Goal: Task Accomplishment & Management: Complete application form

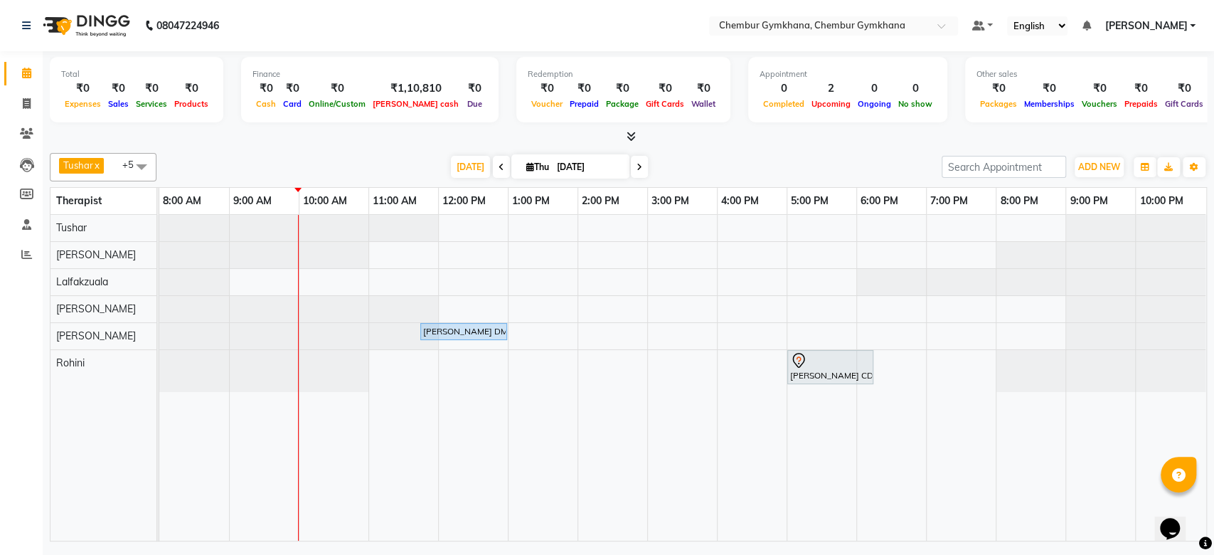
click at [637, 168] on icon at bounding box center [640, 167] width 6 height 9
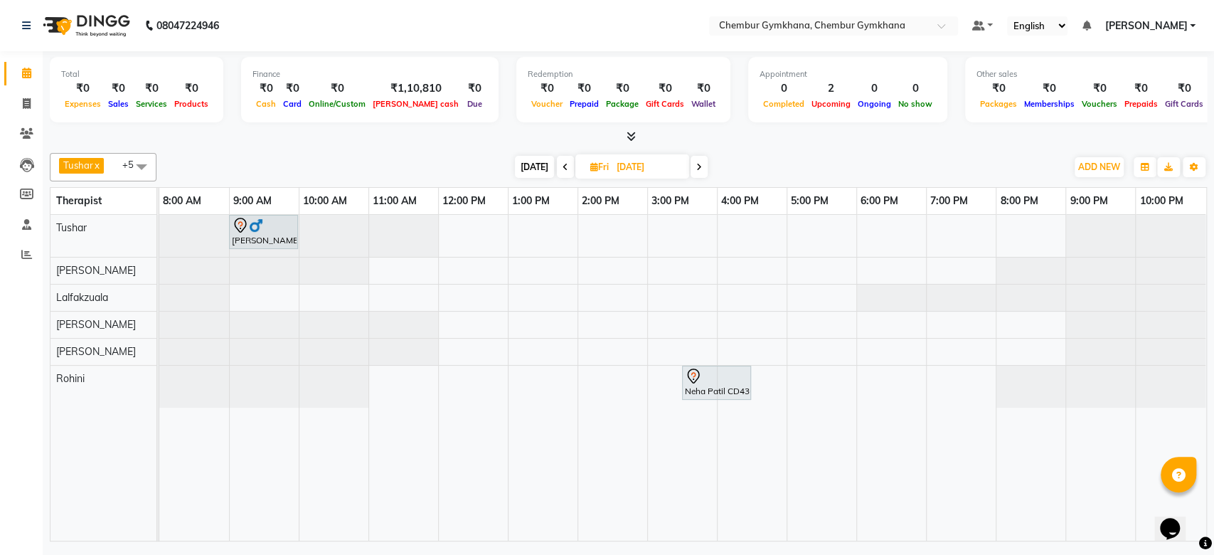
click at [703, 166] on span at bounding box center [699, 167] width 17 height 22
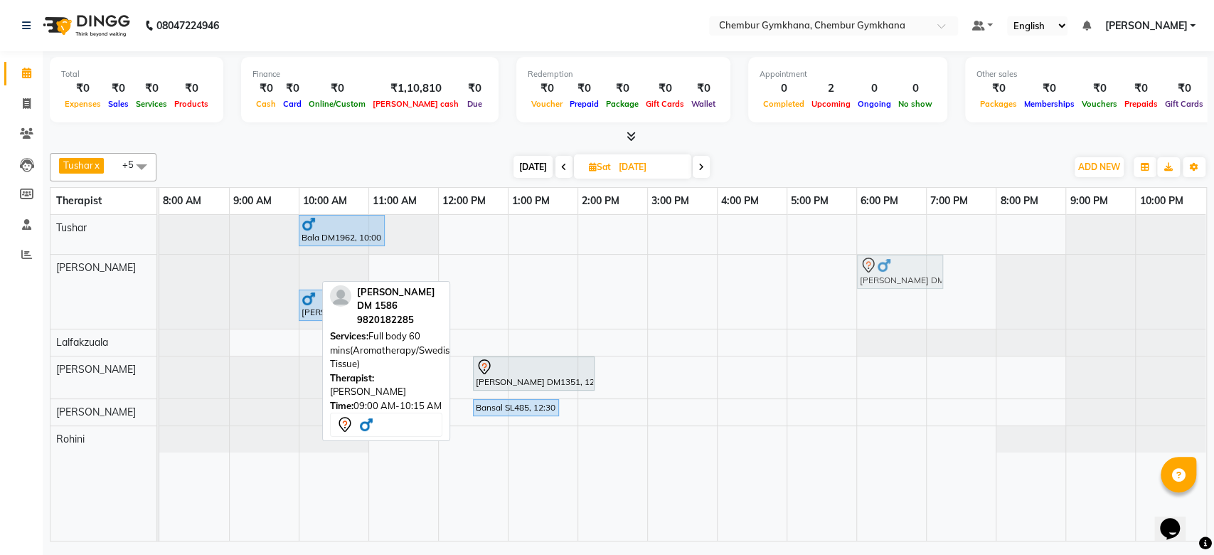
drag, startPoint x: 284, startPoint y: 270, endPoint x: 901, endPoint y: 283, distance: 616.9
click at [159, 283] on div "[PERSON_NAME] DM 1586, 09:00 AM-10:15 AM, Full body 60 mins(Aromatherapy/Swedis…" at bounding box center [159, 292] width 0 height 74
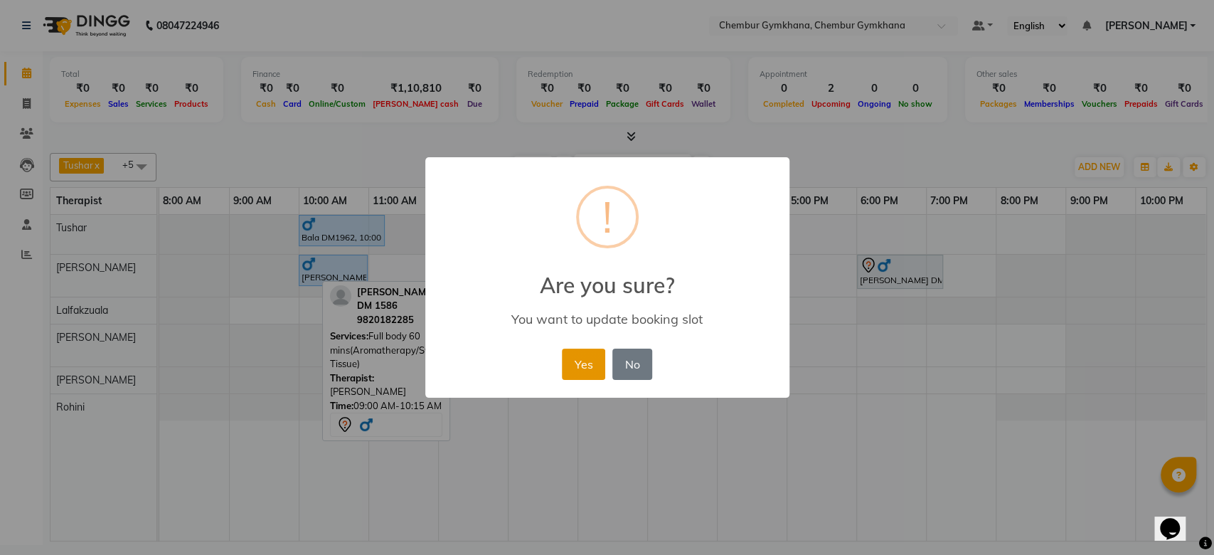
click at [595, 373] on button "Yes" at bounding box center [583, 364] width 43 height 31
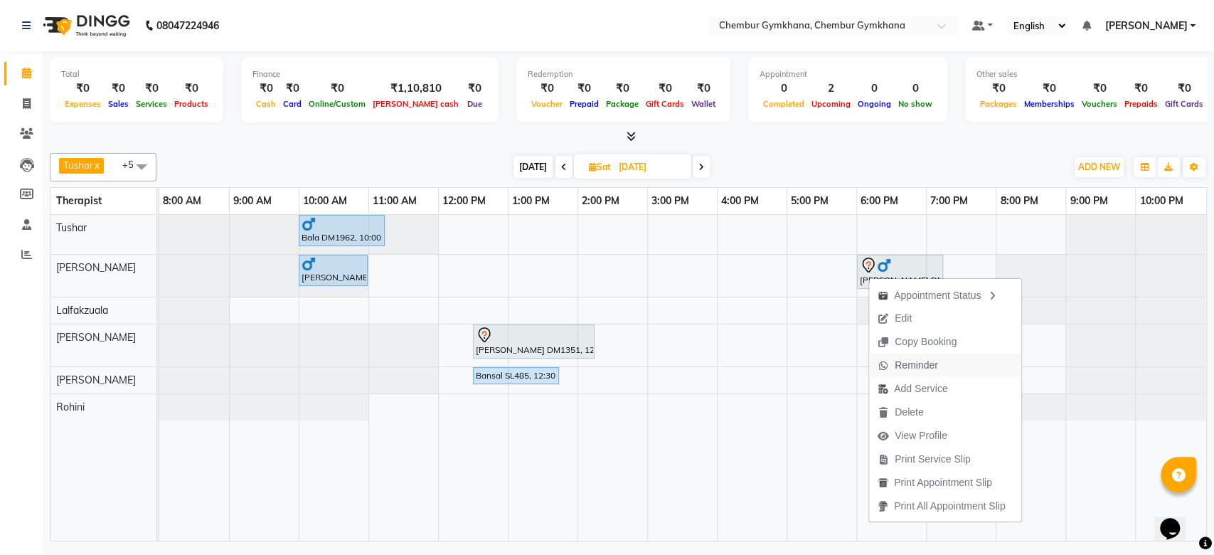
click at [917, 354] on span "Reminder" at bounding box center [908, 365] width 78 height 23
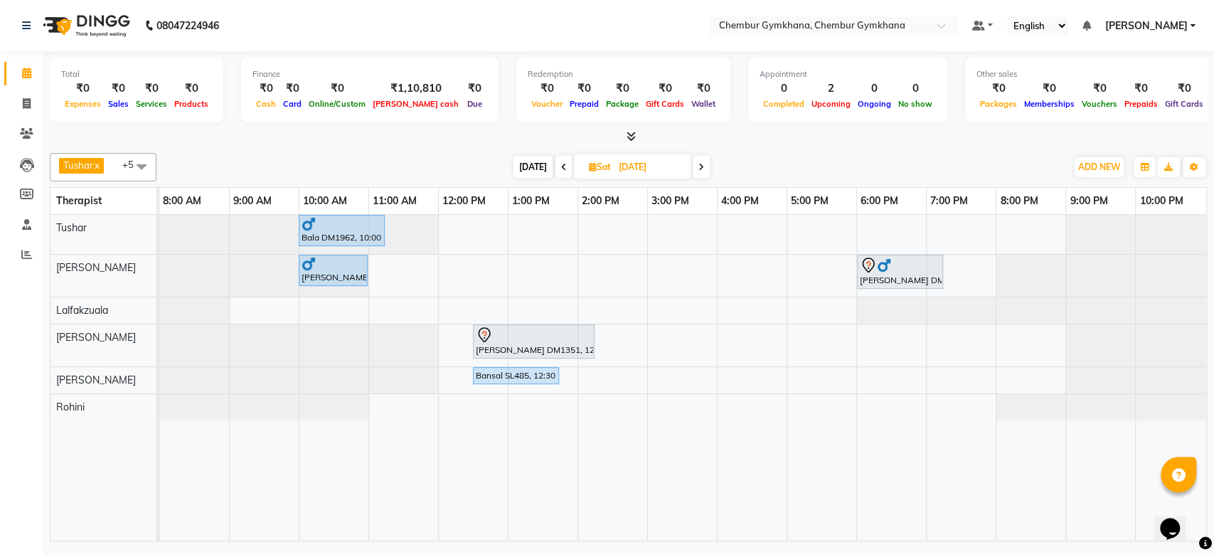
click at [563, 162] on span at bounding box center [564, 167] width 17 height 22
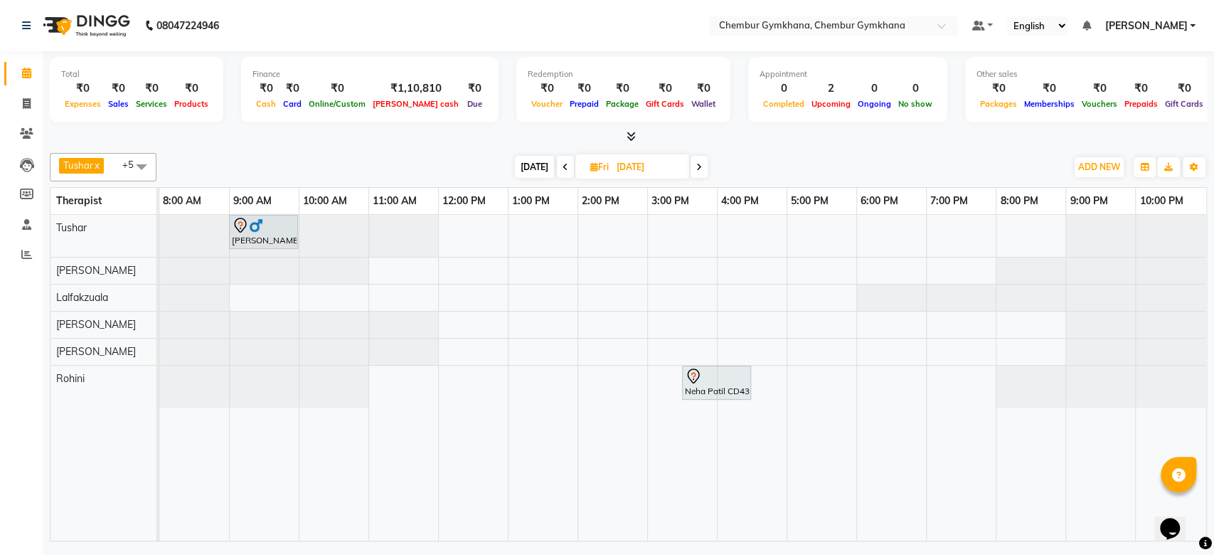
click at [563, 163] on icon at bounding box center [566, 167] width 6 height 9
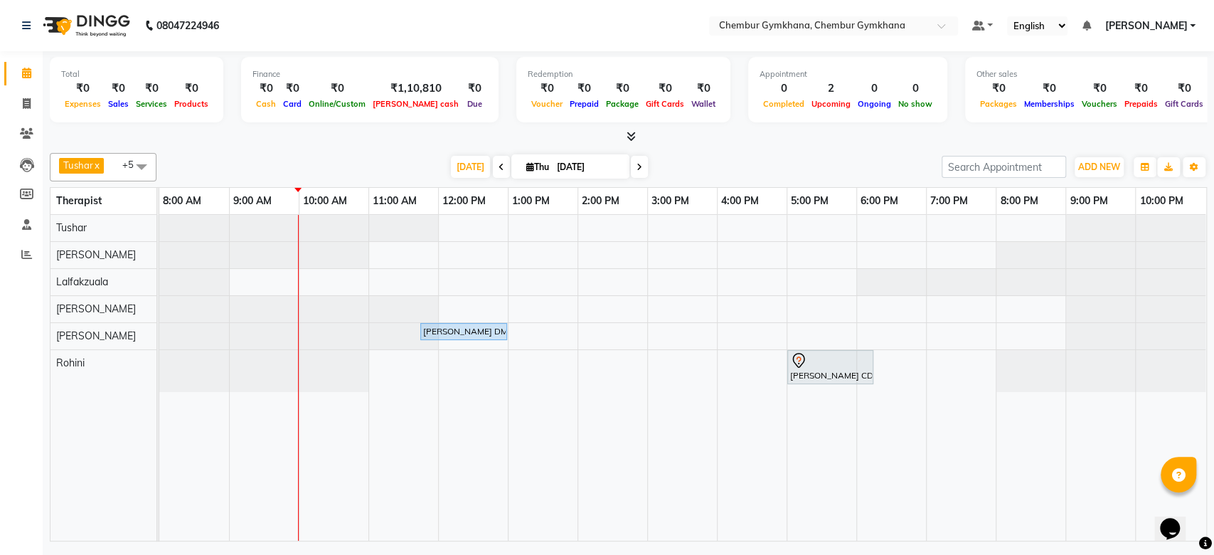
click at [642, 159] on span at bounding box center [639, 167] width 17 height 22
type input "[DATE]"
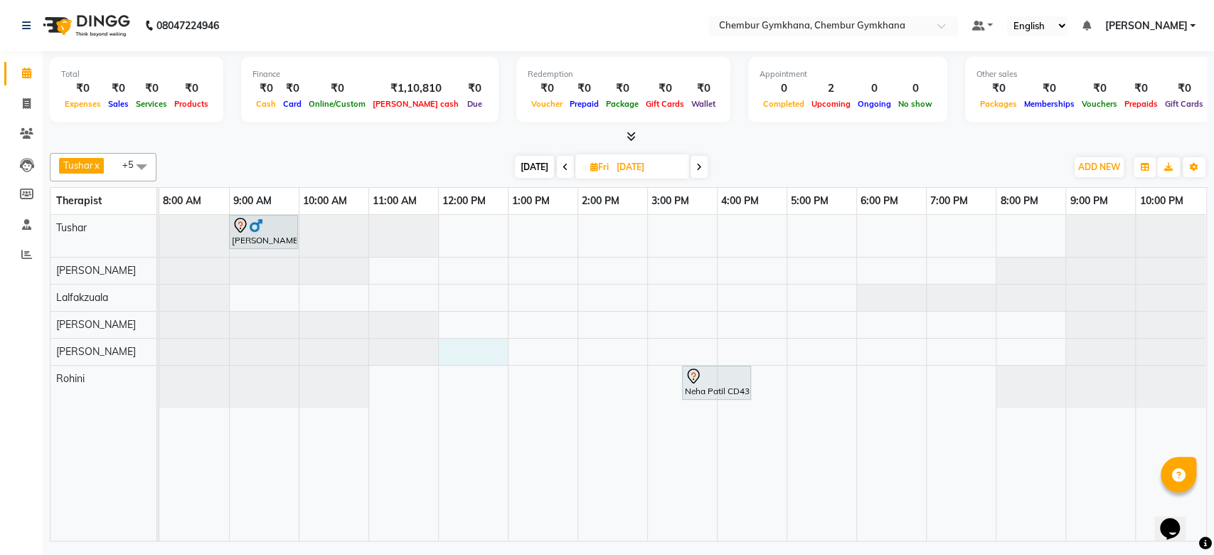
click at [466, 343] on div "[PERSON_NAME] LM1103, 09:00 AM-10:00 AM, Full body 45 mins (Aroma therapy/Swedi…" at bounding box center [682, 378] width 1047 height 326
select select "89090"
select select "tentative"
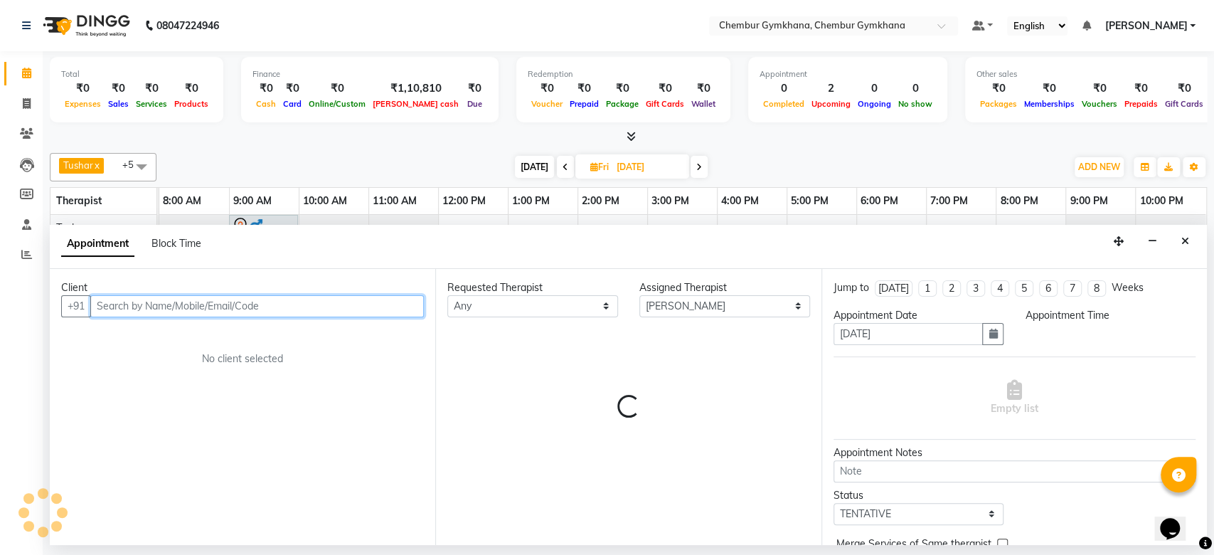
select select "720"
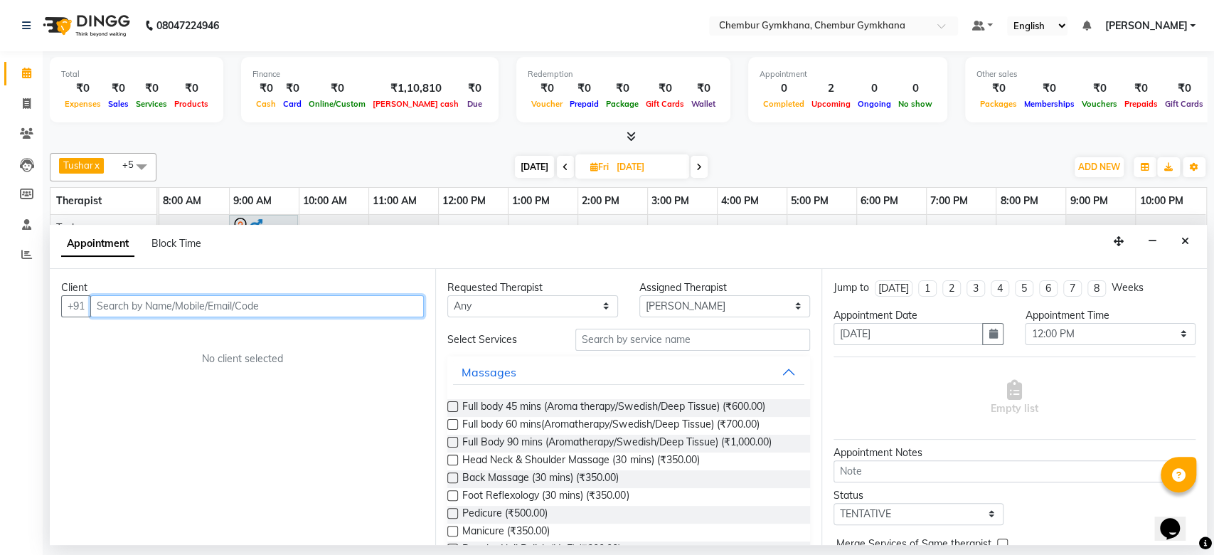
click at [253, 299] on input "text" at bounding box center [257, 306] width 334 height 22
type input "9819554100"
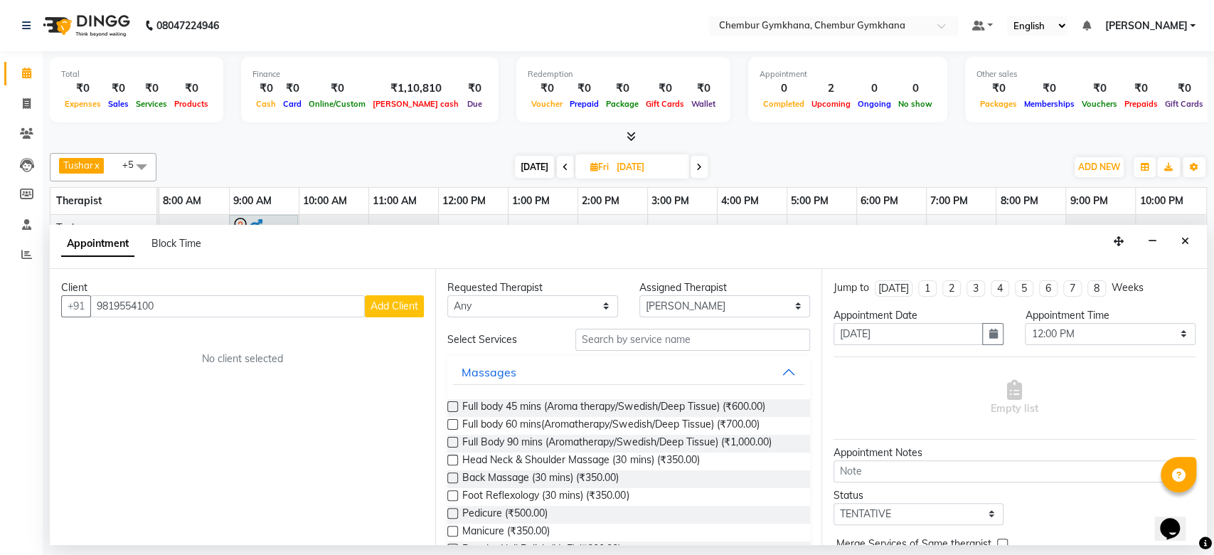
click at [381, 302] on span "Add Client" at bounding box center [395, 305] width 48 height 13
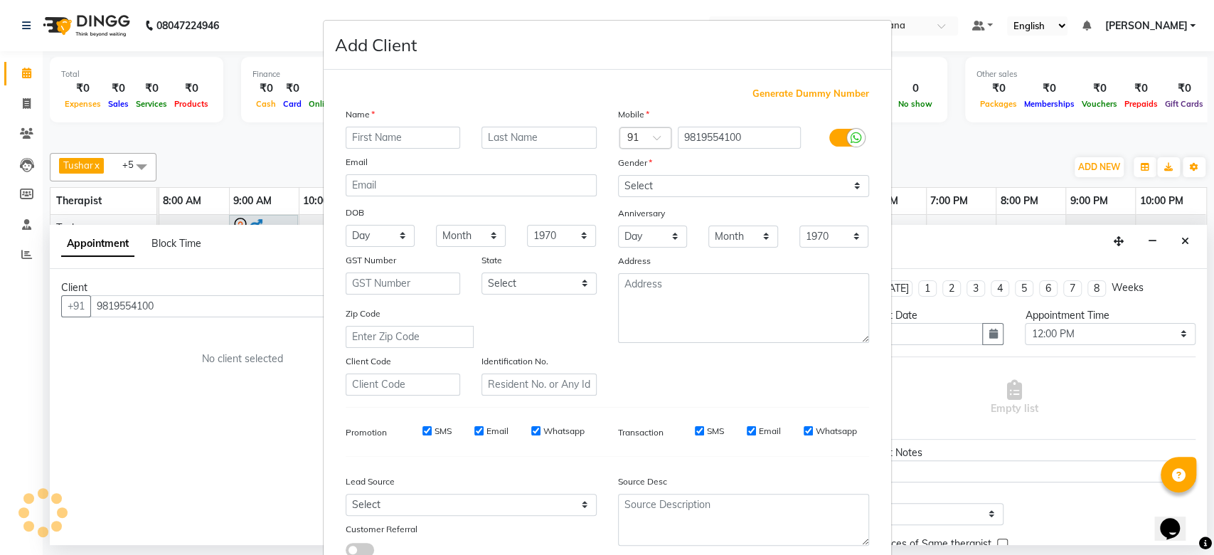
click at [381, 306] on div "Zip Code" at bounding box center [409, 327] width 149 height 42
click at [381, 134] on input "text" at bounding box center [403, 138] width 115 height 22
type input "[PERSON_NAME]"
click at [527, 140] on input "text" at bounding box center [539, 138] width 115 height 22
click at [581, 134] on input "text" at bounding box center [539, 138] width 115 height 22
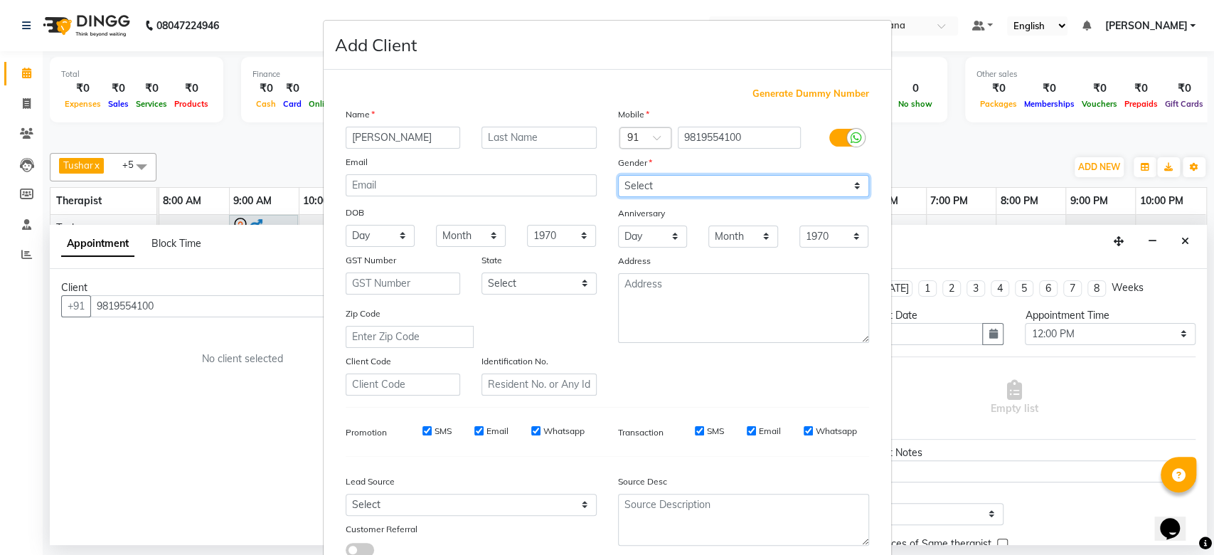
click at [719, 183] on select "Select [DEMOGRAPHIC_DATA] [DEMOGRAPHIC_DATA] Other Prefer Not To Say" at bounding box center [743, 186] width 251 height 22
click at [618, 175] on select "Select [DEMOGRAPHIC_DATA] [DEMOGRAPHIC_DATA] Other Prefer Not To Say" at bounding box center [743, 186] width 251 height 22
click at [683, 186] on select "Select [DEMOGRAPHIC_DATA] [DEMOGRAPHIC_DATA] Other Prefer Not To Say" at bounding box center [743, 186] width 251 height 22
select select "[DEMOGRAPHIC_DATA]"
click at [618, 175] on select "Select [DEMOGRAPHIC_DATA] [DEMOGRAPHIC_DATA] Other Prefer Not To Say" at bounding box center [743, 186] width 251 height 22
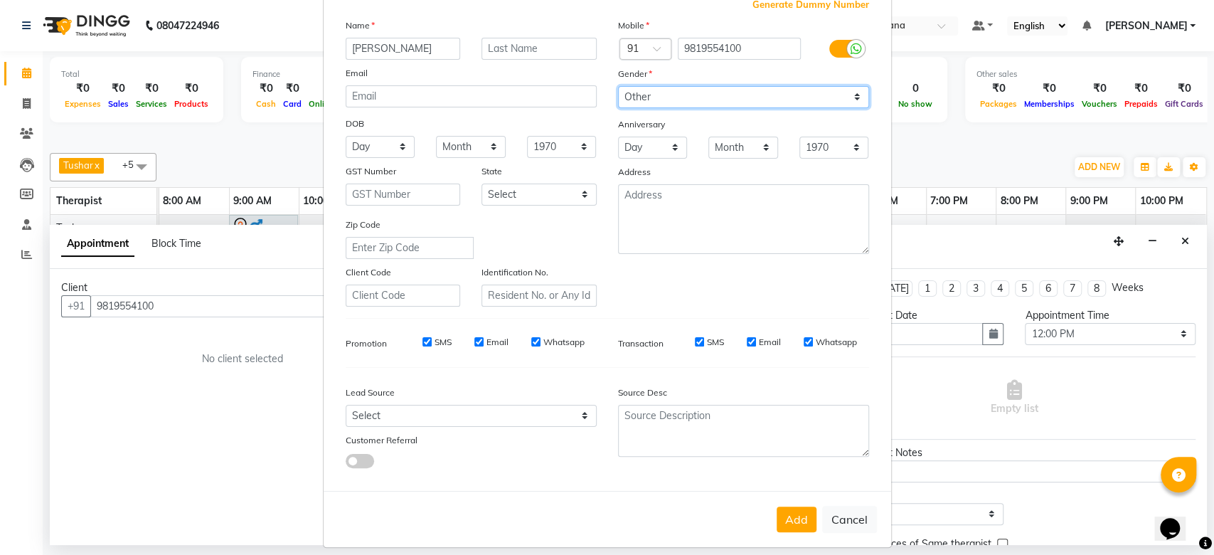
scroll to position [98, 0]
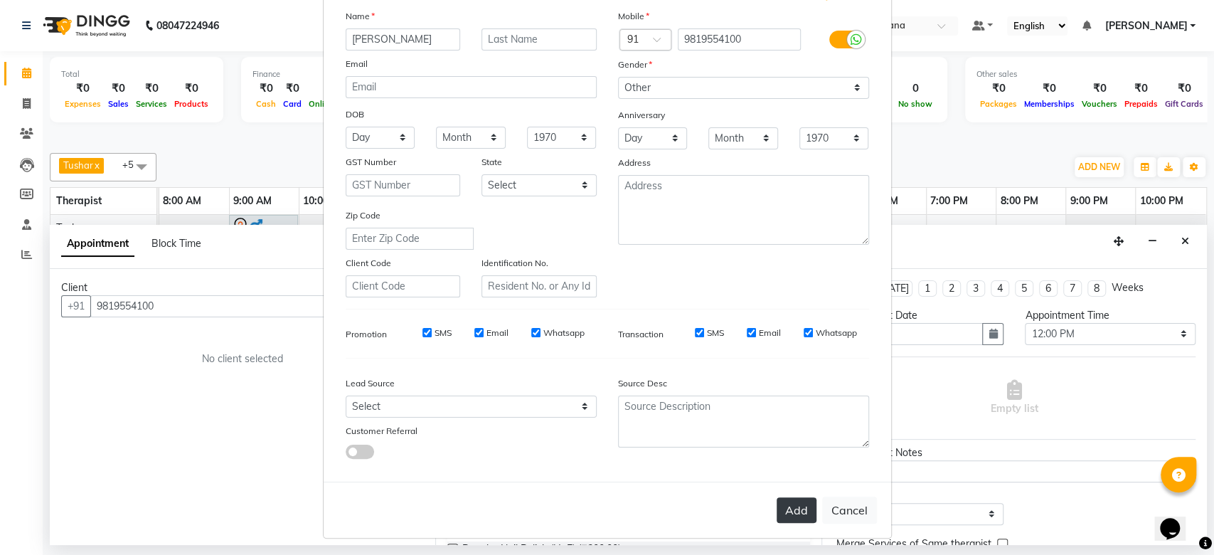
click at [793, 500] on button "Add" at bounding box center [797, 510] width 40 height 26
select select
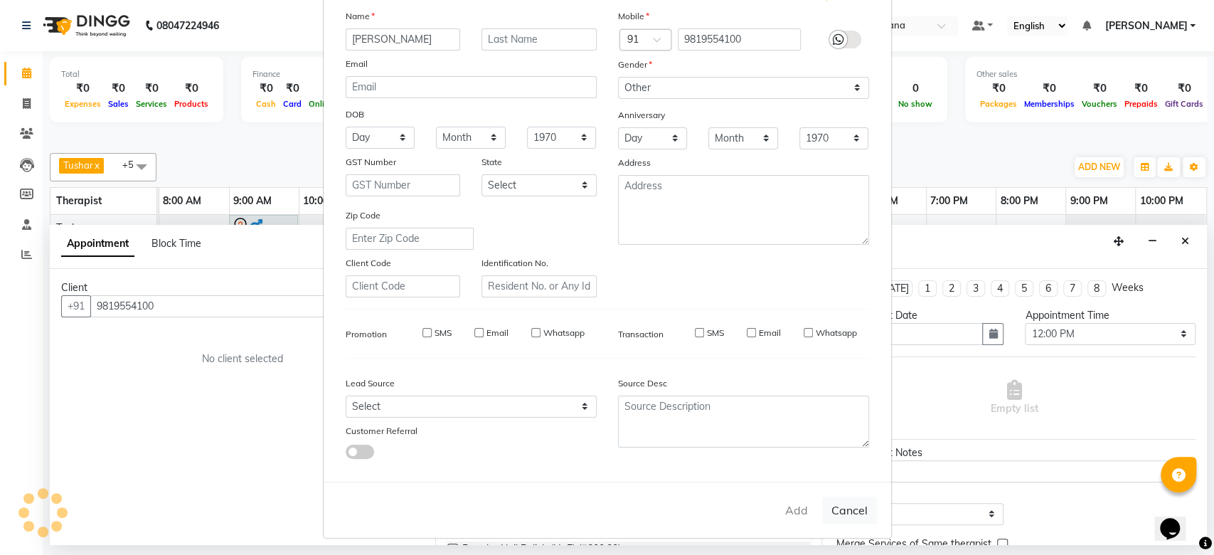
select select
checkbox input "false"
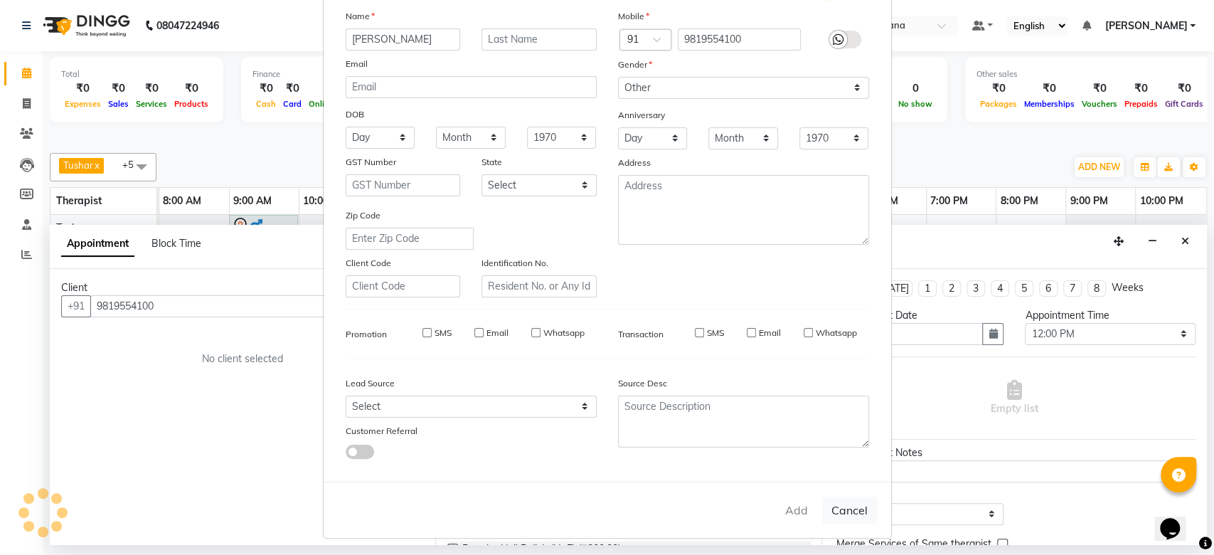
checkbox input "false"
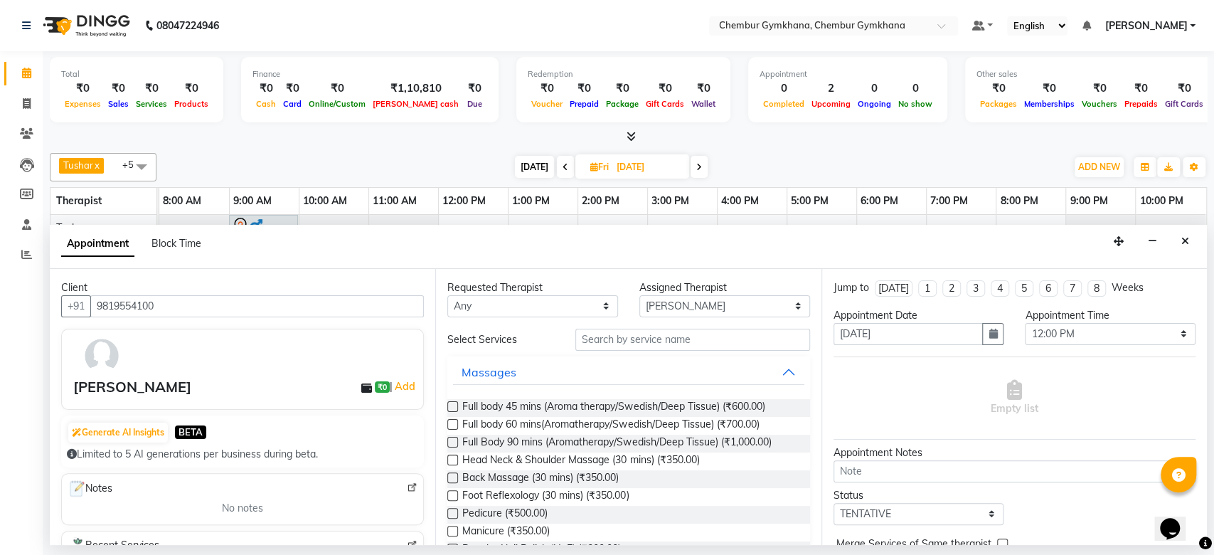
click at [458, 426] on div "Full body 60 mins(Aromatherapy/Swedish/Deep Tissue) (₹700.00)" at bounding box center [628, 426] width 362 height 18
drag, startPoint x: 452, startPoint y: 424, endPoint x: 751, endPoint y: 412, distance: 299.0
click at [454, 426] on label at bounding box center [452, 424] width 11 height 11
click at [454, 426] on input "checkbox" at bounding box center [451, 425] width 9 height 9
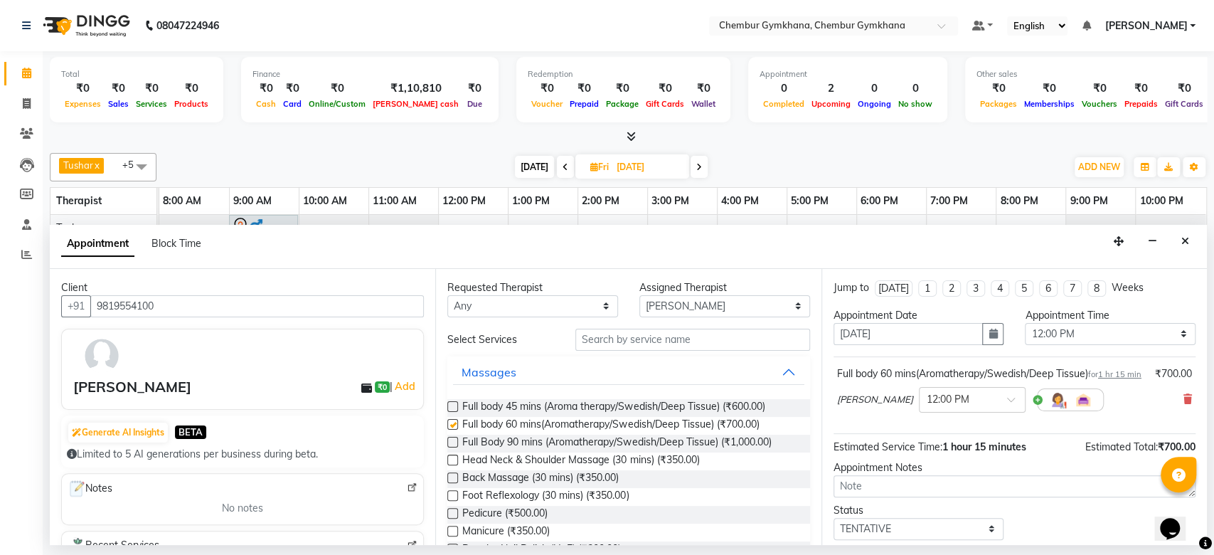
checkbox input "false"
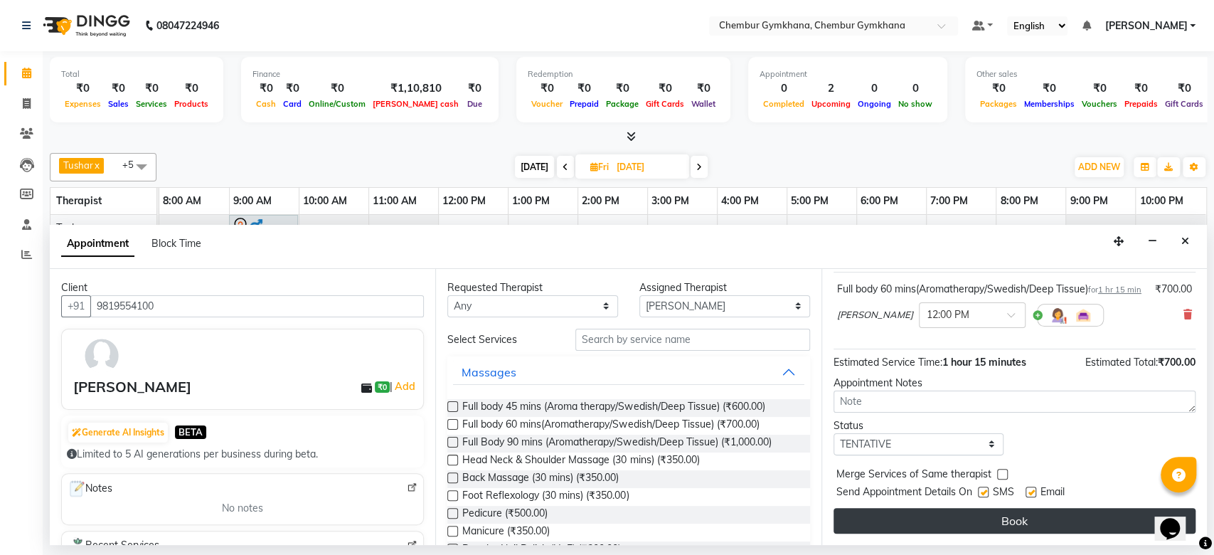
click at [1002, 526] on button "Book" at bounding box center [1015, 521] width 362 height 26
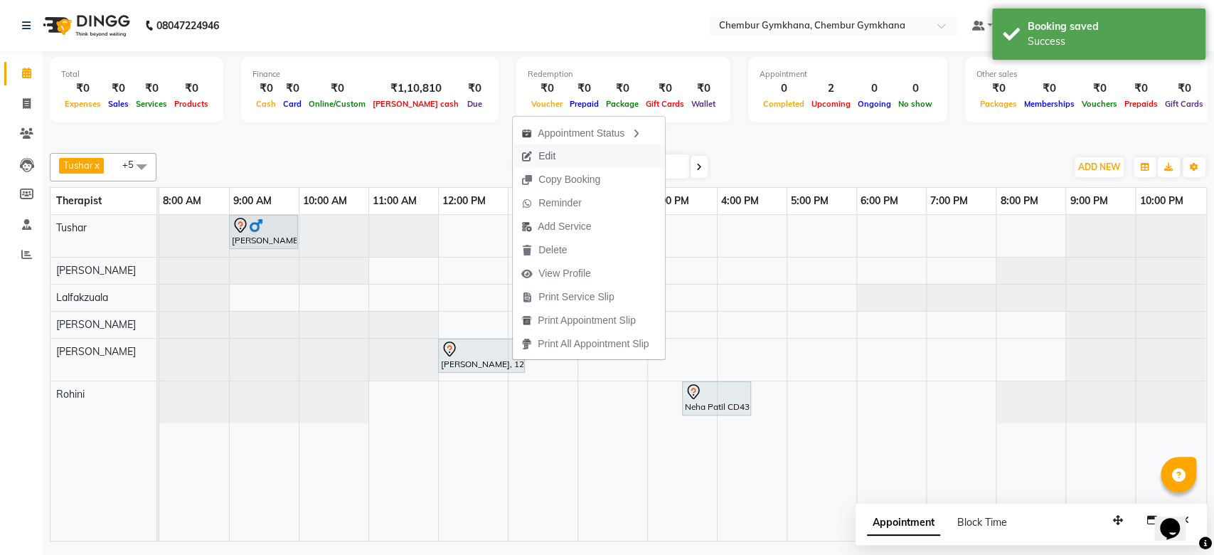
click at [550, 157] on span "Edit" at bounding box center [547, 156] width 17 height 15
select select "tentative"
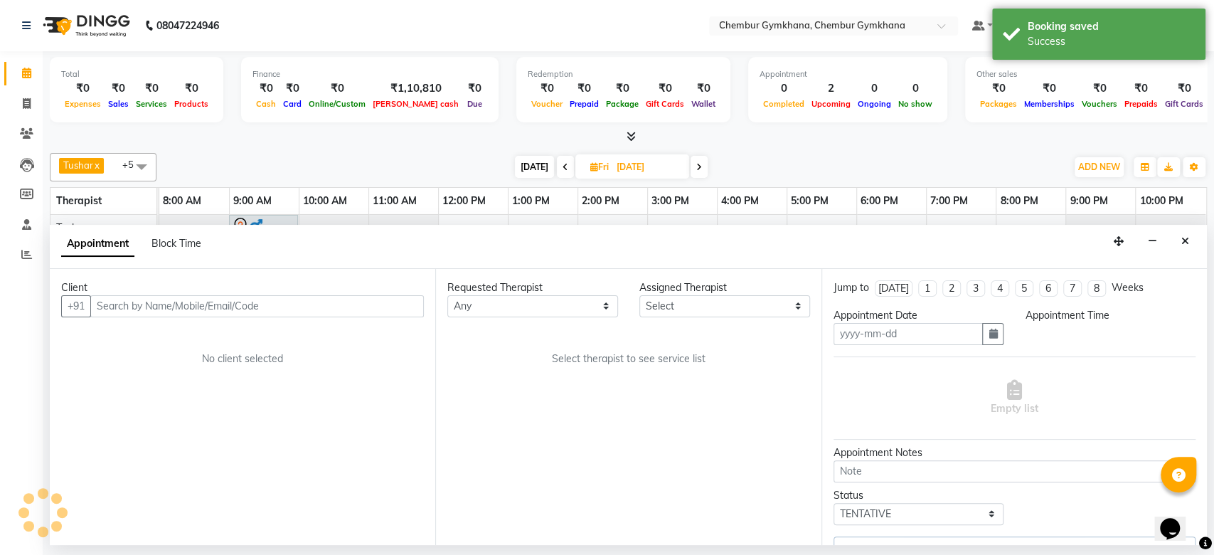
type input "[DATE]"
select select "89090"
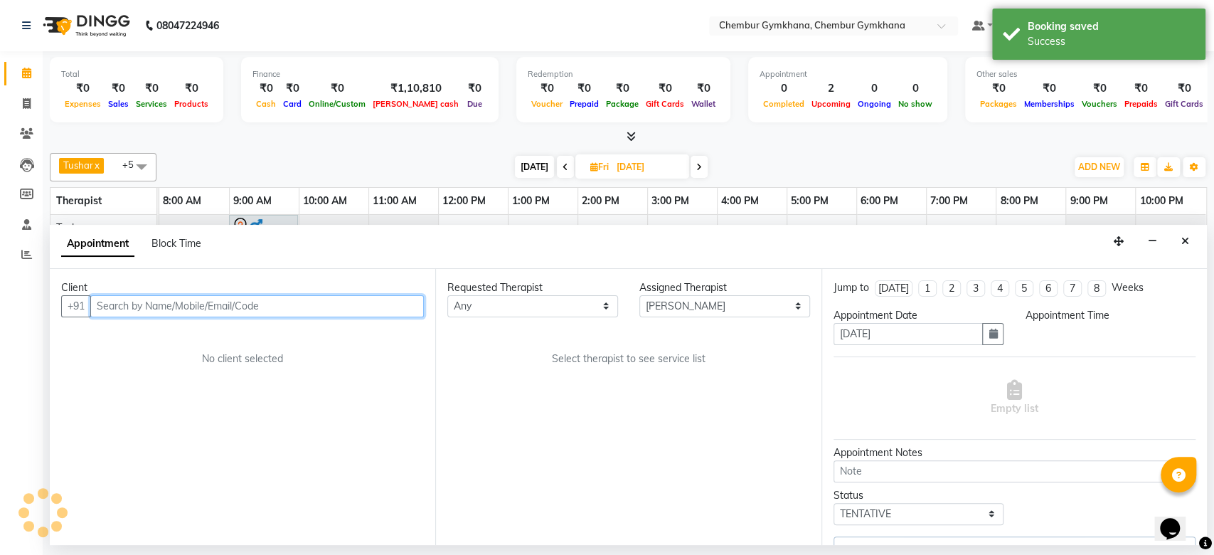
select select "720"
select select "4397"
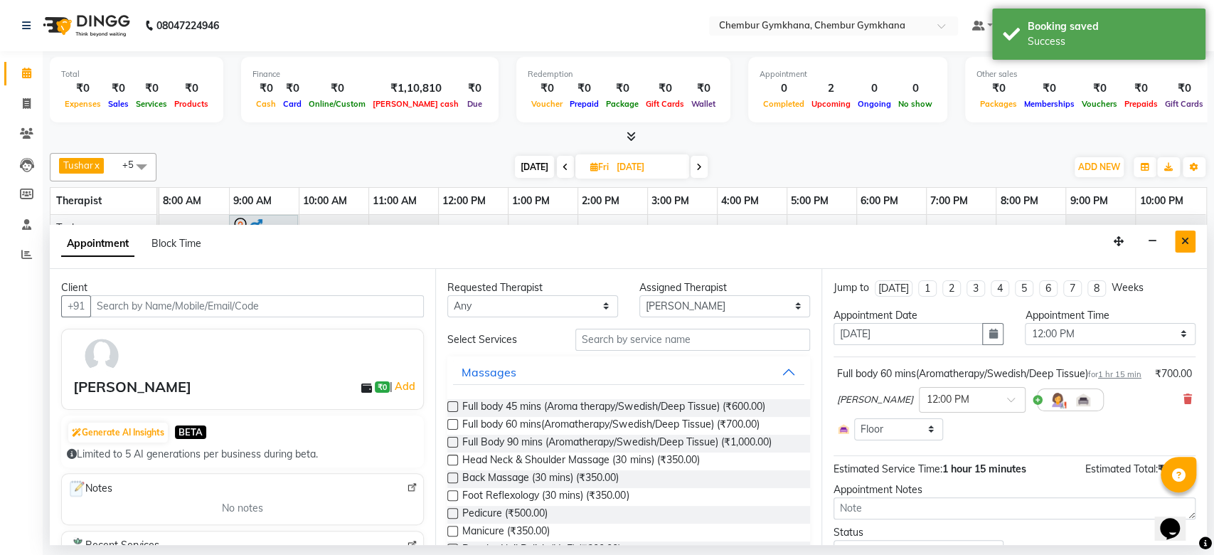
click at [1184, 243] on icon "Close" at bounding box center [1186, 241] width 8 height 10
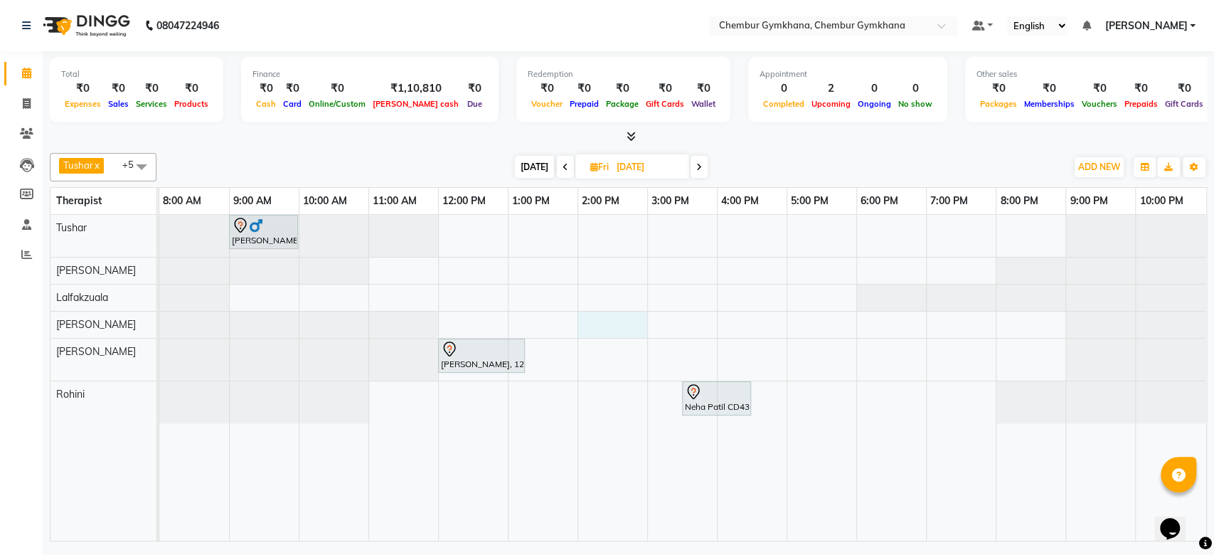
click at [586, 326] on div "[PERSON_NAME] LM1103, 09:00 AM-10:00 AM, Full body 45 mins (Aroma therapy/Swedi…" at bounding box center [682, 378] width 1047 height 326
select select "89042"
select select "tentative"
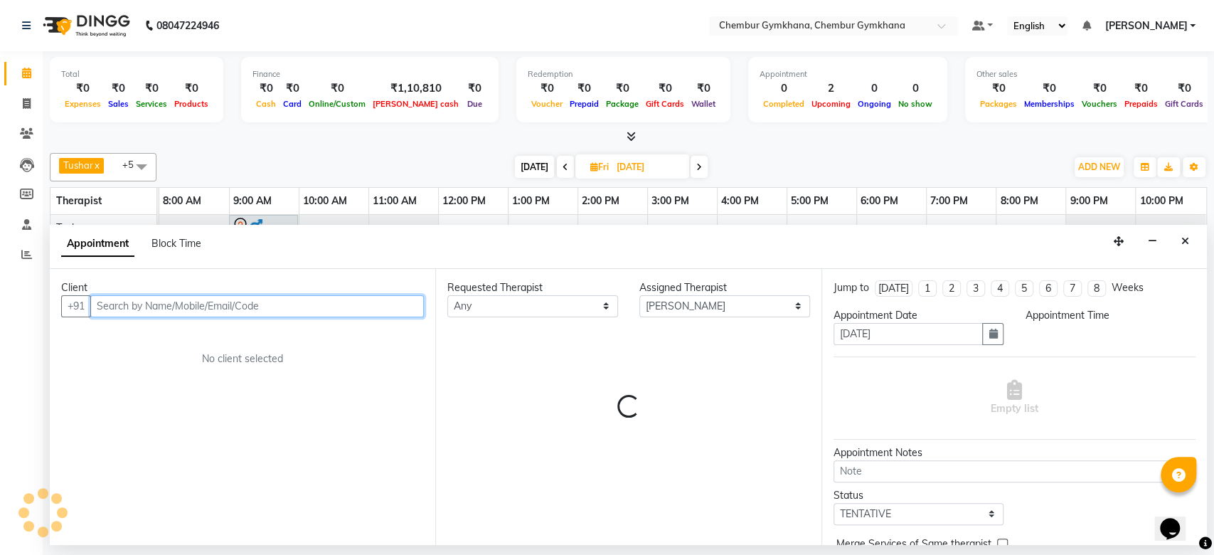
select select "840"
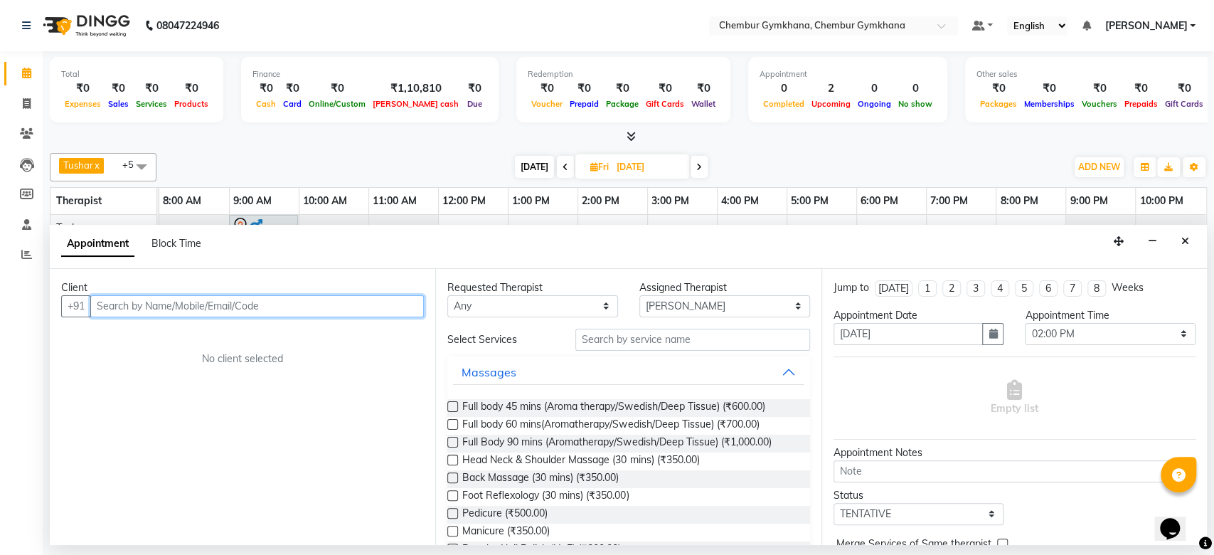
click at [302, 307] on input "text" at bounding box center [257, 306] width 334 height 22
type input "9867742705"
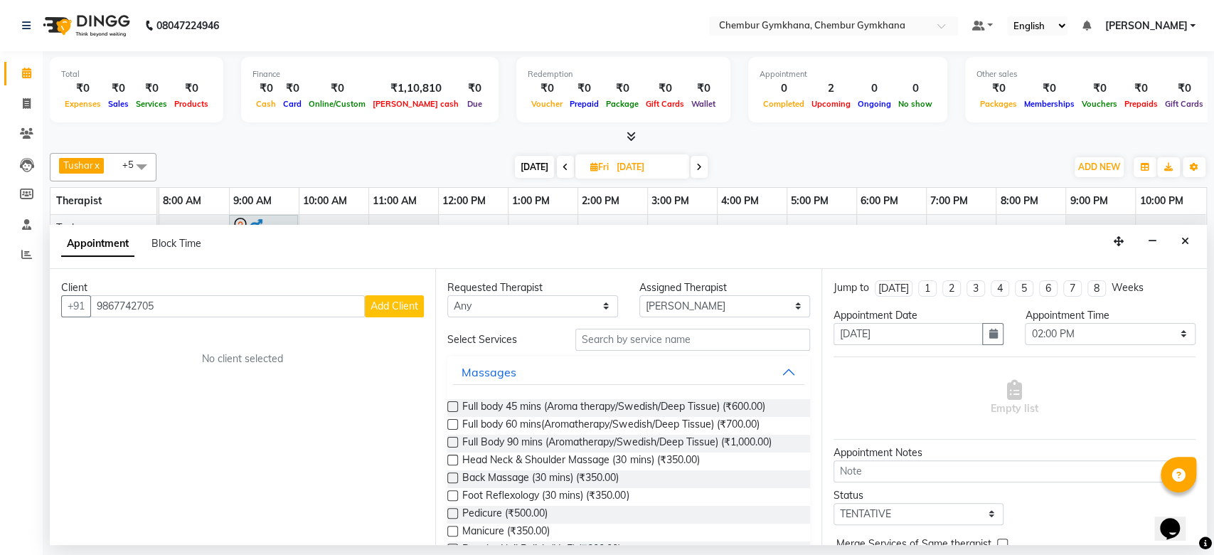
drag, startPoint x: 398, startPoint y: 317, endPoint x: 403, endPoint y: 307, distance: 11.1
click at [403, 307] on div "Client [PHONE_NUMBER] Add Client No client selected" at bounding box center [243, 407] width 386 height 276
click at [403, 307] on span "Add Client" at bounding box center [395, 305] width 48 height 13
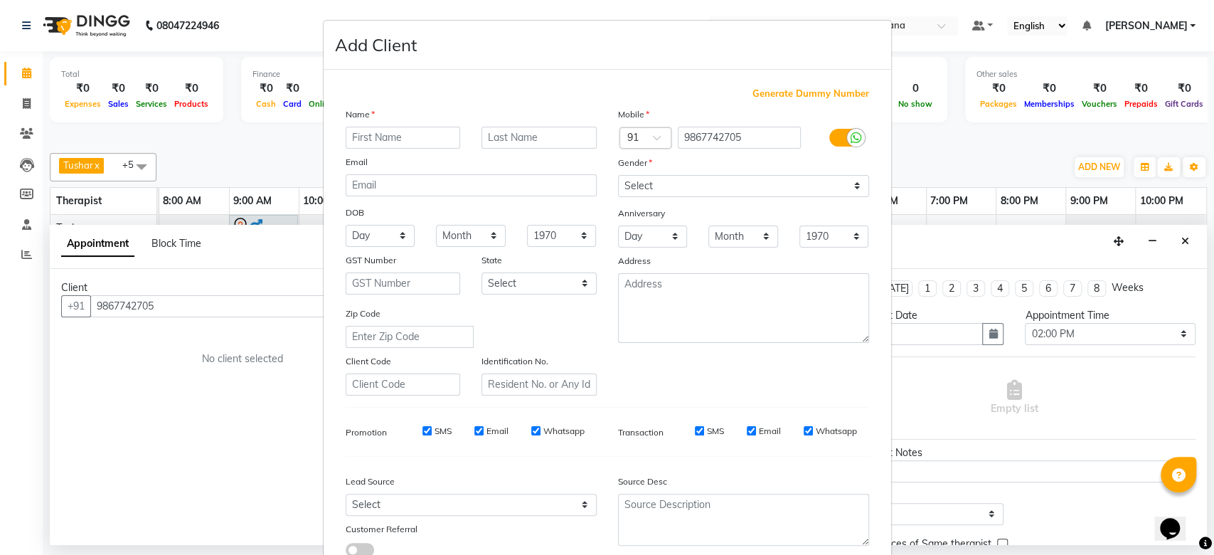
click at [346, 136] on input "text" at bounding box center [403, 138] width 115 height 22
type input "[PERSON_NAME]"
click at [487, 140] on input "text" at bounding box center [539, 138] width 115 height 22
click at [737, 189] on select "Select [DEMOGRAPHIC_DATA] [DEMOGRAPHIC_DATA] Other Prefer Not To Say" at bounding box center [743, 186] width 251 height 22
select select "[DEMOGRAPHIC_DATA]"
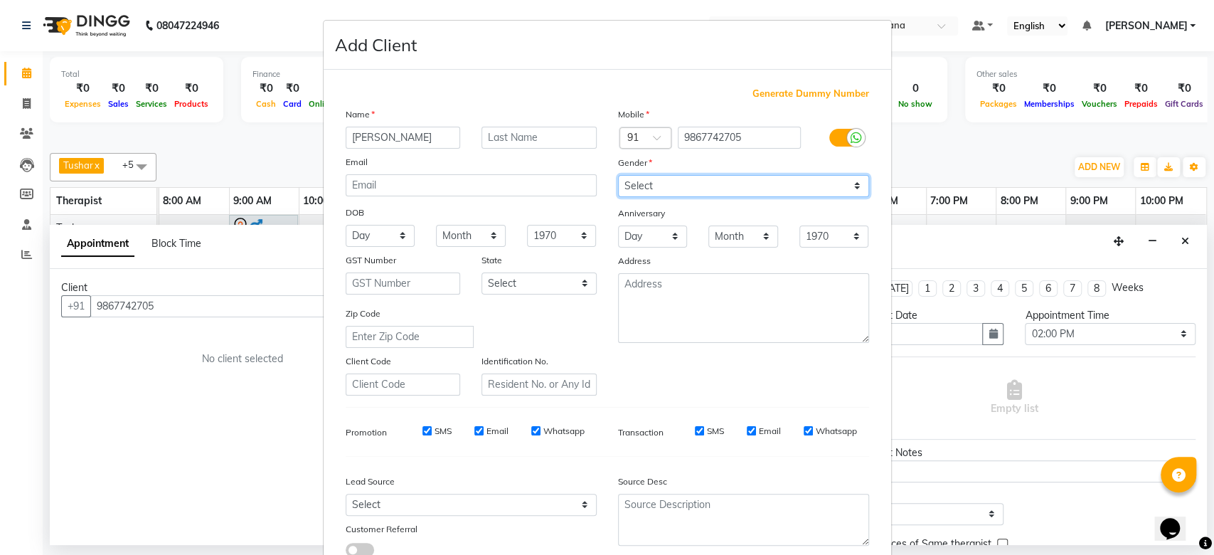
click at [618, 175] on select "Select [DEMOGRAPHIC_DATA] [DEMOGRAPHIC_DATA] Other Prefer Not To Say" at bounding box center [743, 186] width 251 height 22
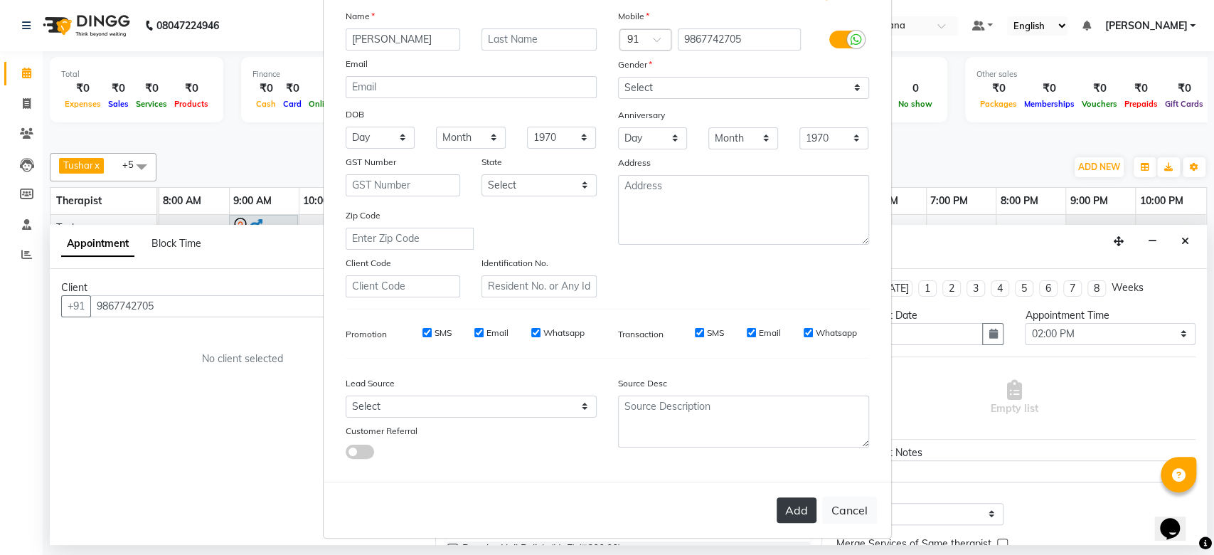
click at [794, 509] on button "Add" at bounding box center [797, 510] width 40 height 26
select select
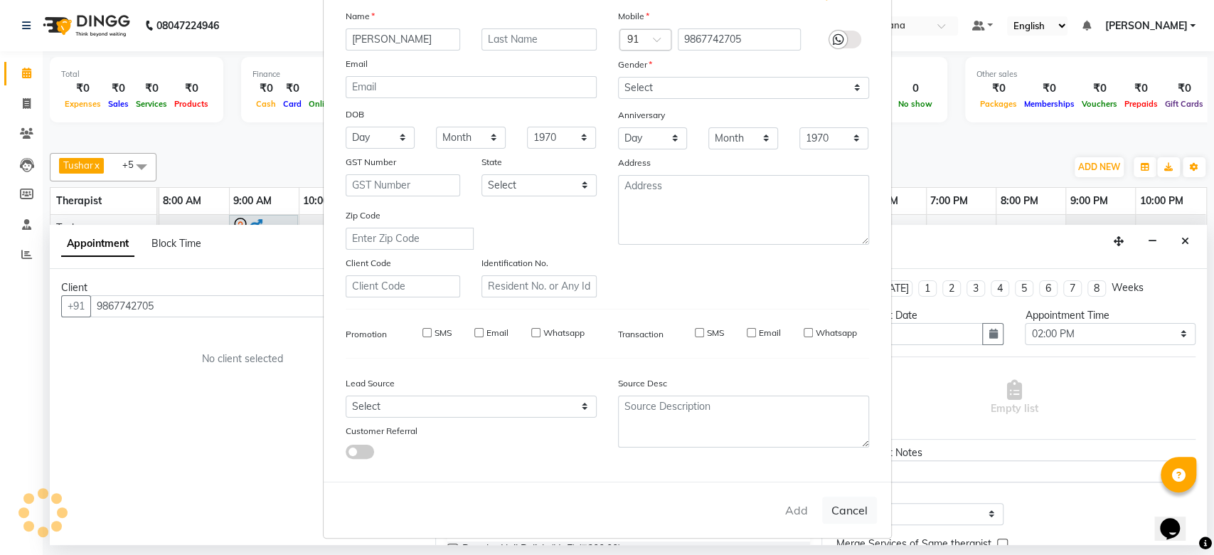
select select
checkbox input "false"
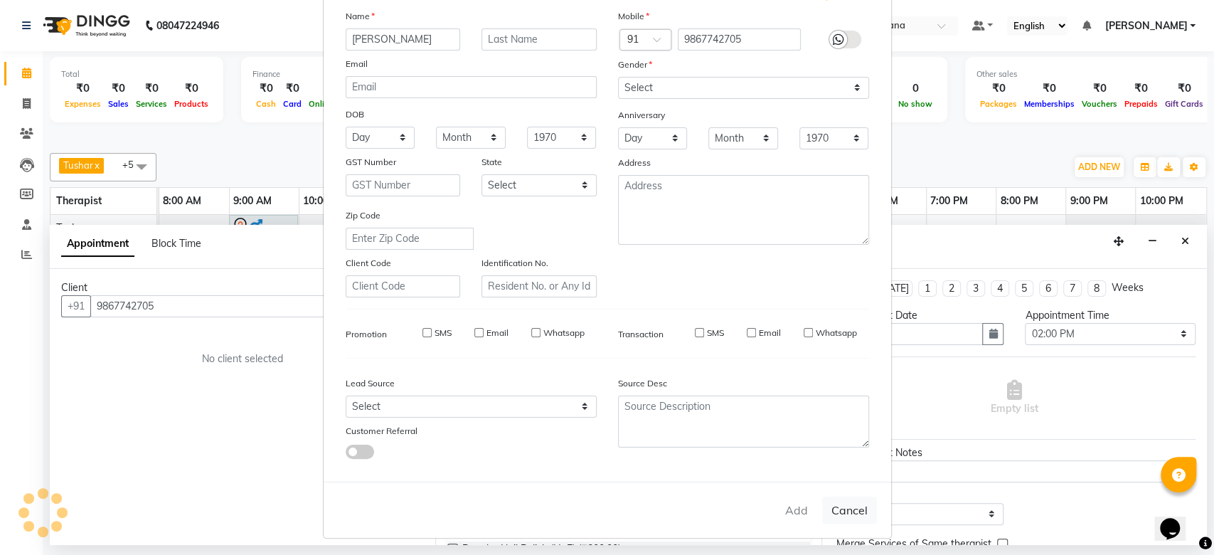
checkbox input "false"
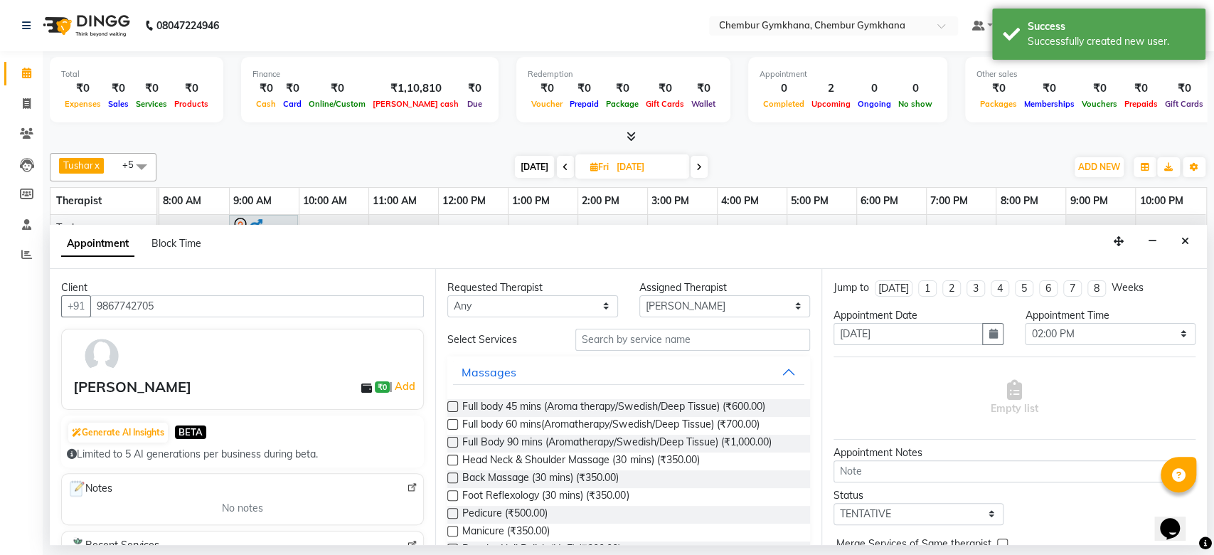
click at [455, 426] on label at bounding box center [452, 424] width 11 height 11
click at [455, 426] on input "checkbox" at bounding box center [451, 425] width 9 height 9
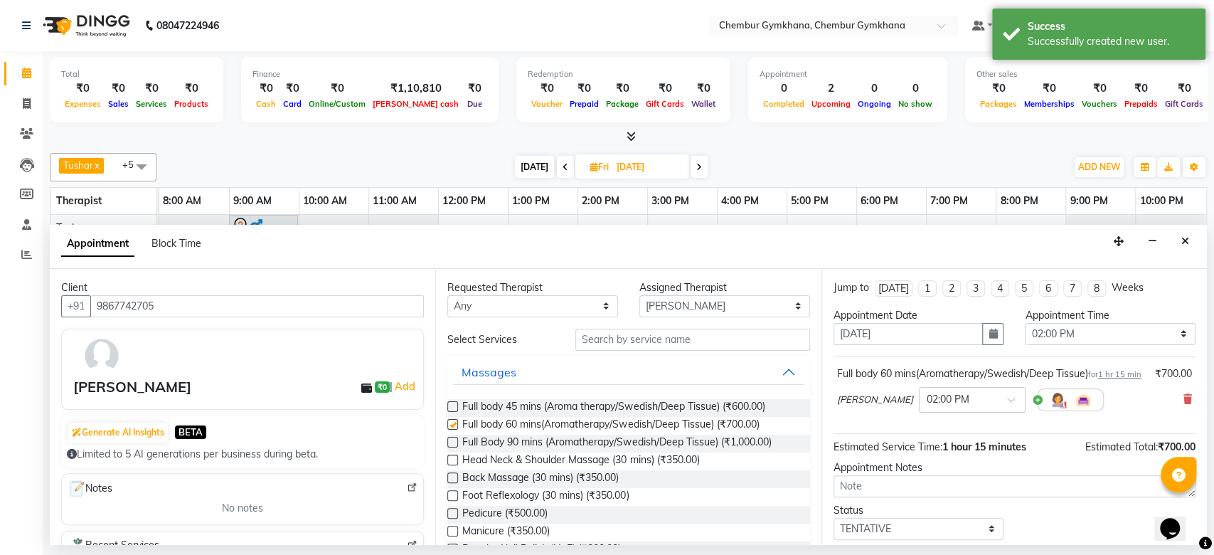
checkbox input "false"
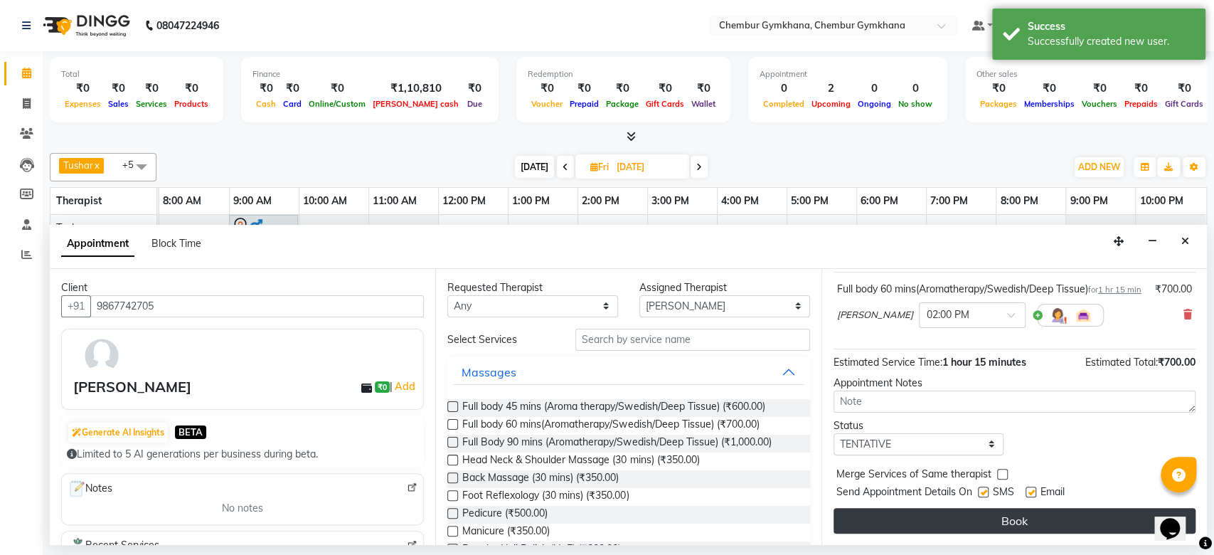
click at [943, 521] on button "Book" at bounding box center [1015, 521] width 362 height 26
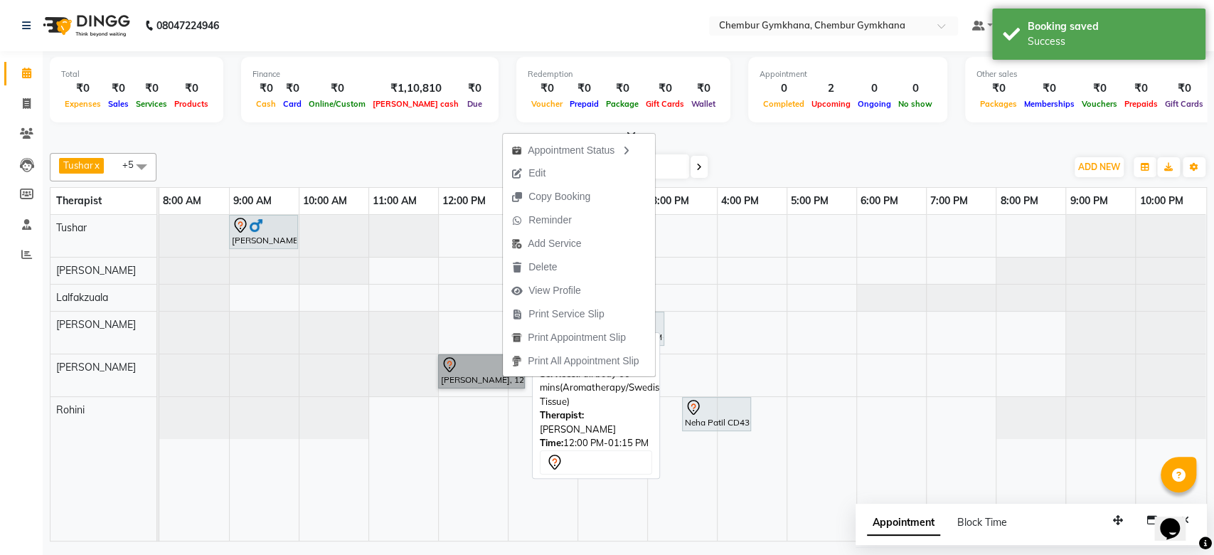
click at [490, 355] on link "[PERSON_NAME], 12:00 PM-01:15 PM, Full body 60 mins(Aromatherapy/Swedish/Deep T…" at bounding box center [481, 371] width 87 height 34
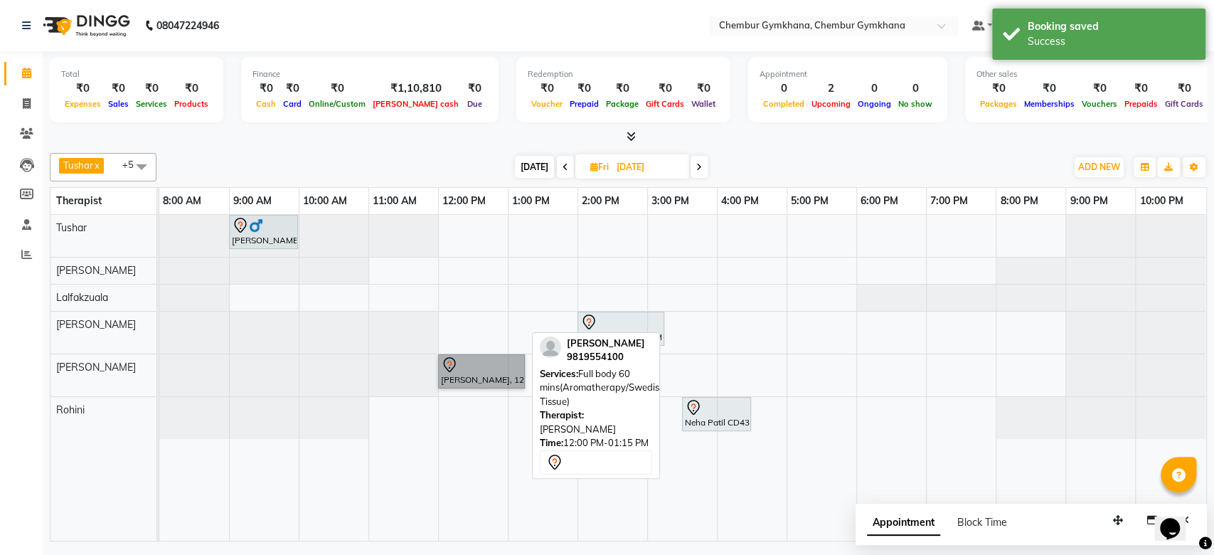
click at [490, 355] on link "[PERSON_NAME], 12:00 PM-01:15 PM, Full body 60 mins(Aromatherapy/Swedish/Deep T…" at bounding box center [481, 371] width 87 height 34
select select "7"
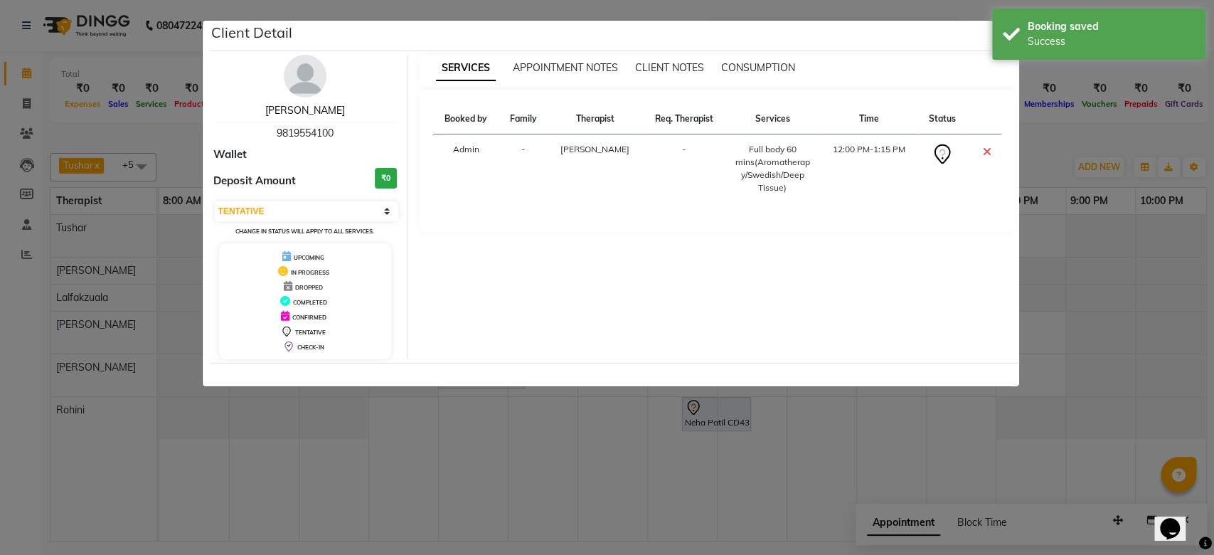
click at [303, 115] on link "[PERSON_NAME]" at bounding box center [305, 110] width 80 height 13
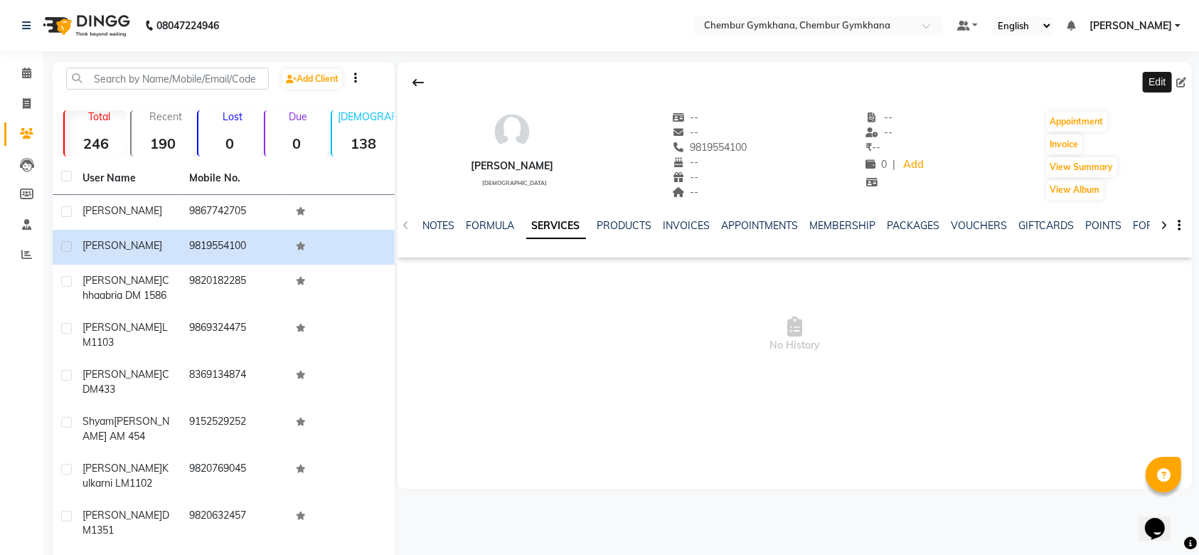
click at [1178, 80] on icon at bounding box center [1182, 83] width 10 height 10
select select "[DEMOGRAPHIC_DATA]"
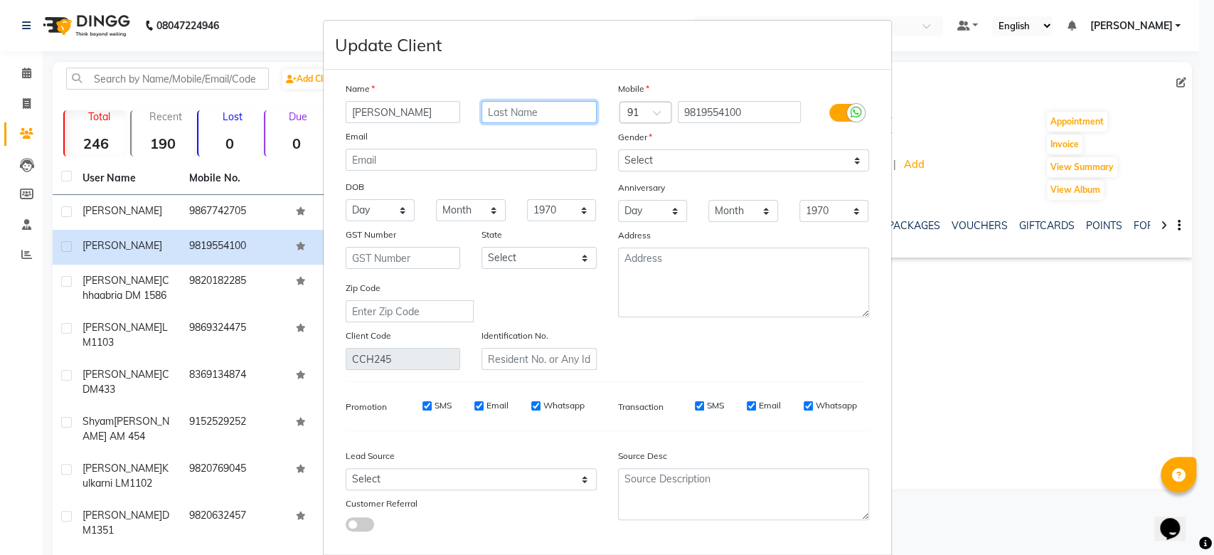
click at [501, 111] on input "text" at bounding box center [539, 112] width 115 height 22
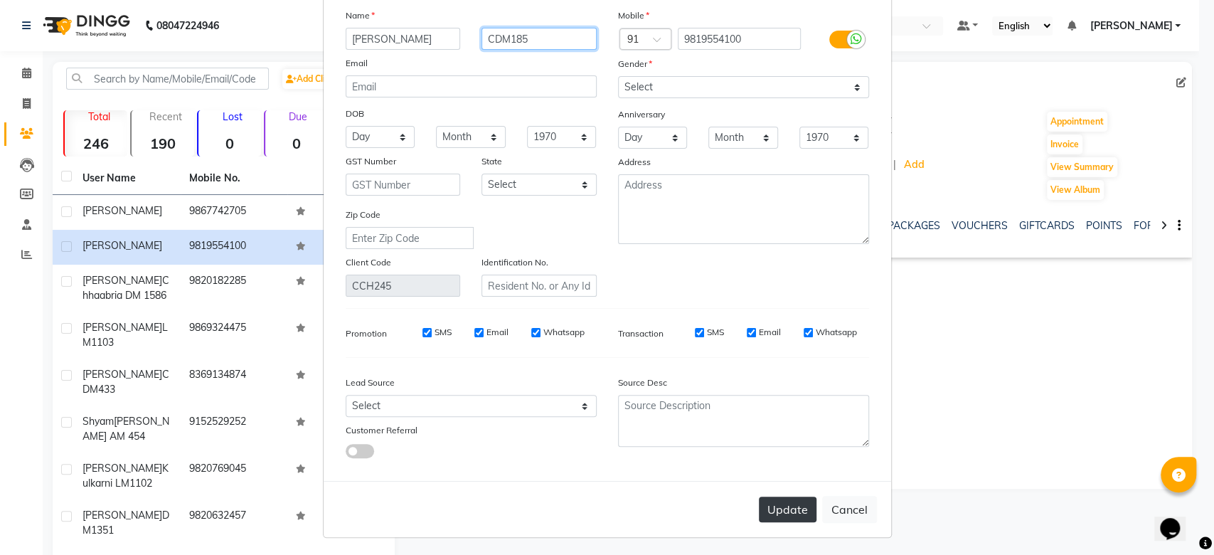
type input "CDM185"
click at [786, 507] on button "Update" at bounding box center [788, 510] width 58 height 26
select select
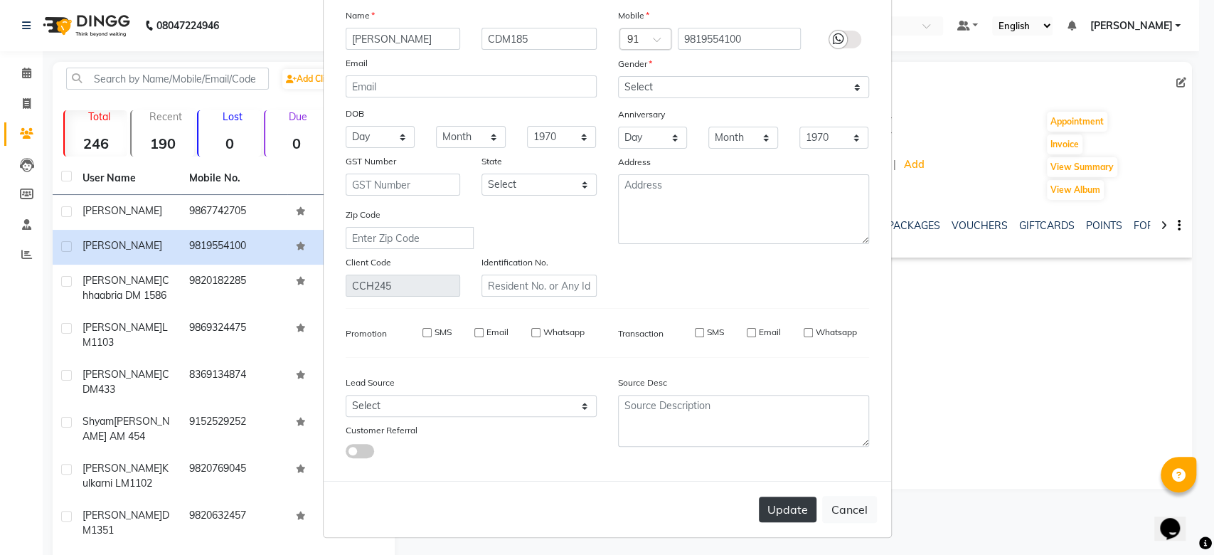
select select
checkbox input "false"
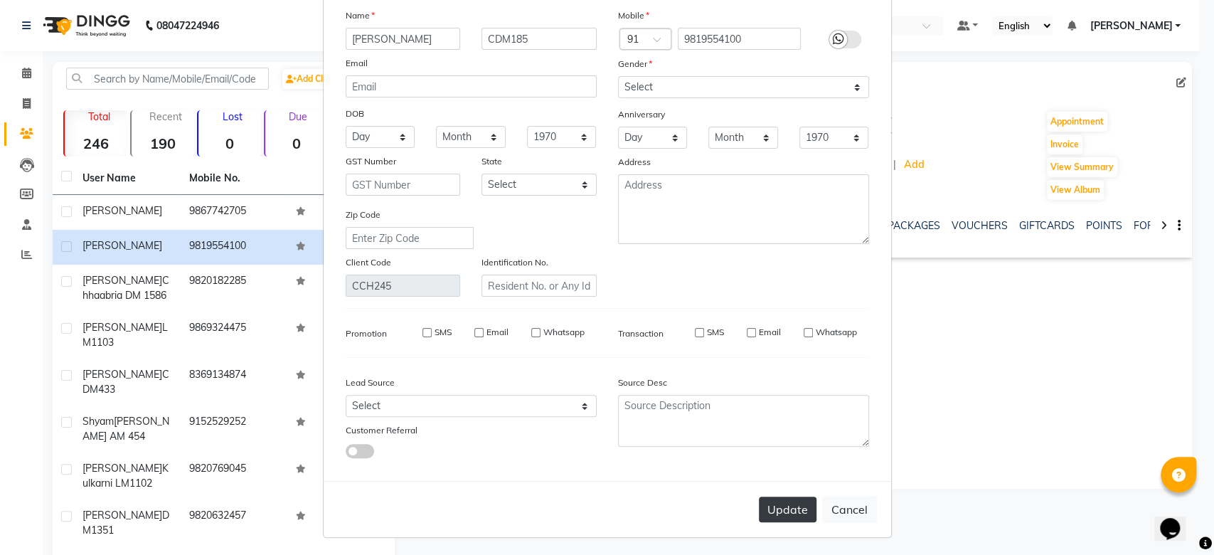
checkbox input "false"
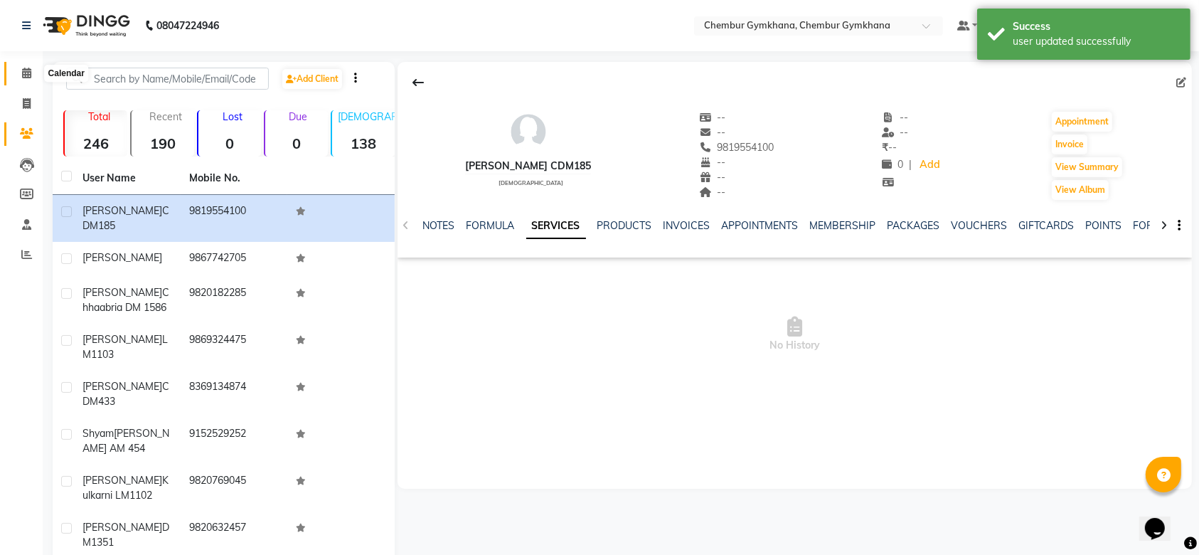
click at [35, 72] on span at bounding box center [26, 73] width 25 height 16
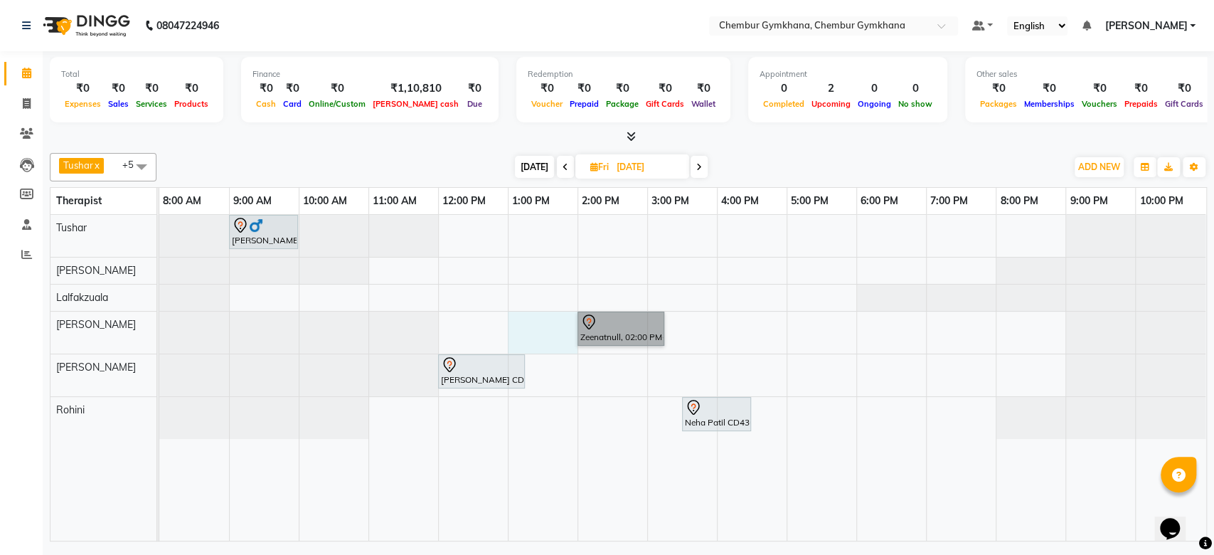
click at [576, 346] on div "[PERSON_NAME] LM1103, 09:00 AM-10:00 AM, Full body 45 mins (Aroma therapy/Swedi…" at bounding box center [682, 378] width 1047 height 326
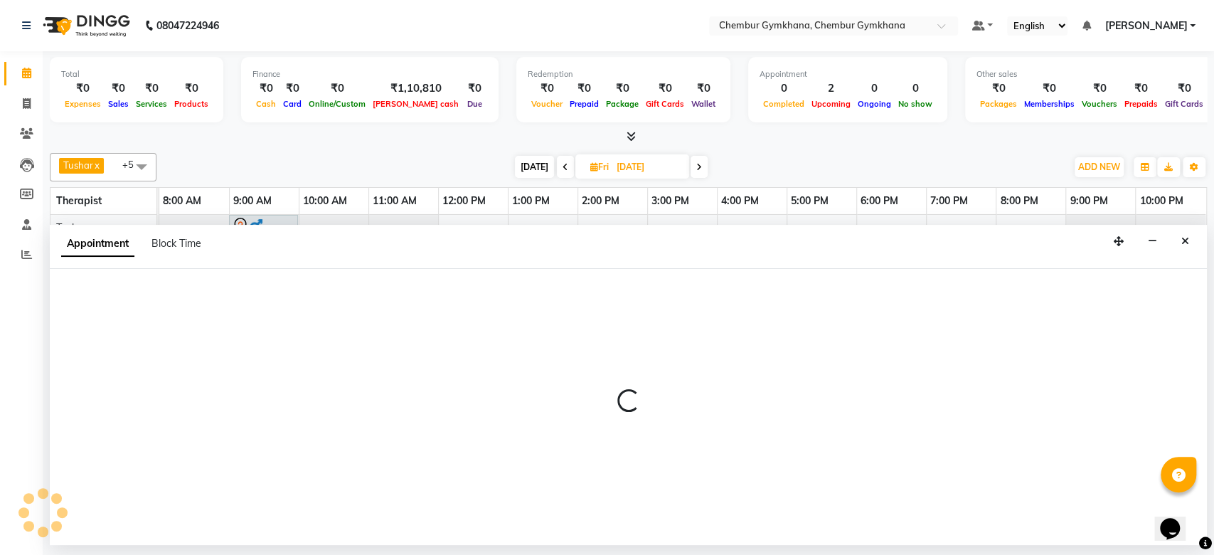
select select "89042"
select select "780"
select select "tentative"
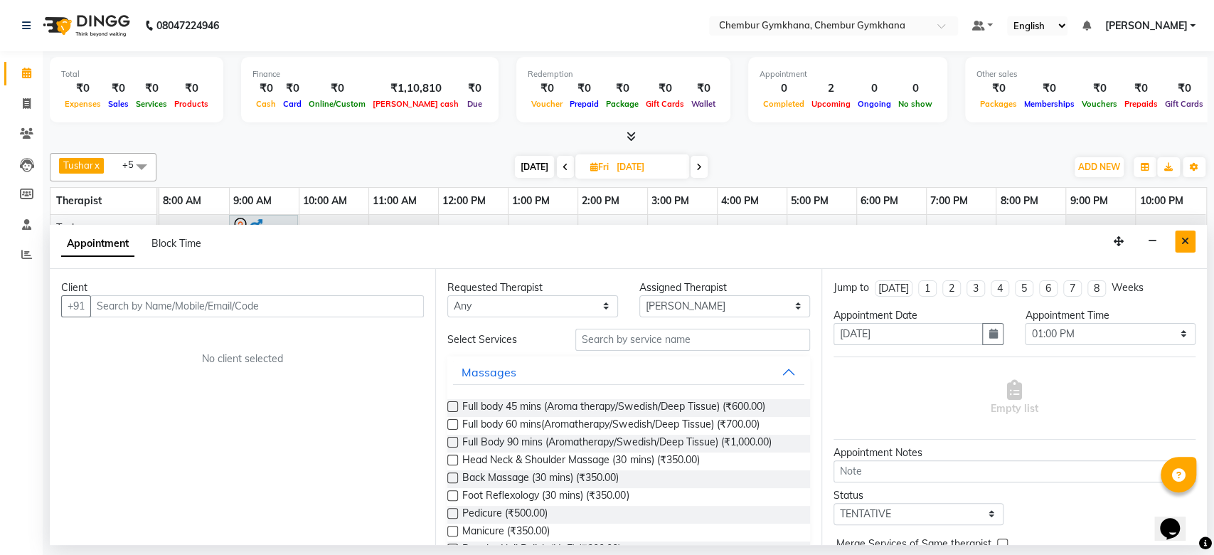
click at [1182, 236] on icon "Close" at bounding box center [1186, 241] width 8 height 10
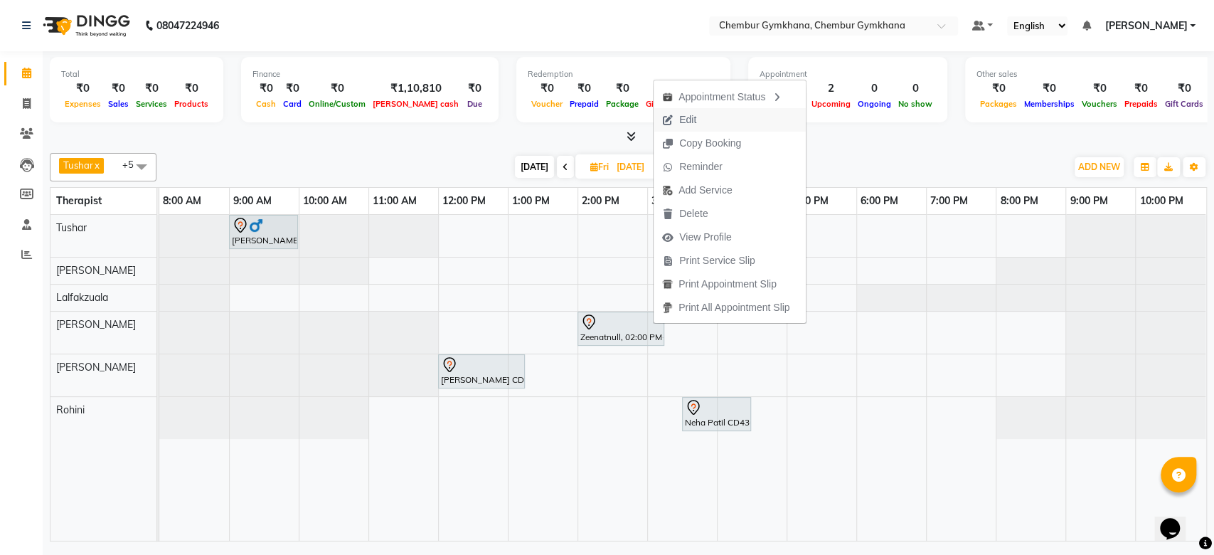
click at [702, 120] on span "Edit" at bounding box center [679, 119] width 51 height 23
select select "tentative"
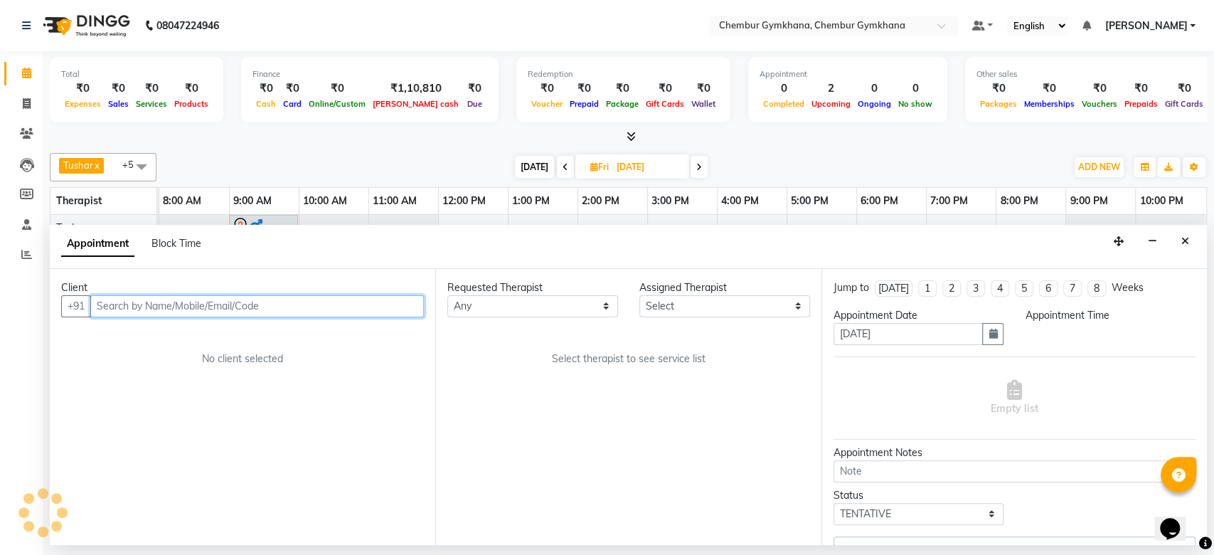
select select "89042"
select select "840"
select select "4397"
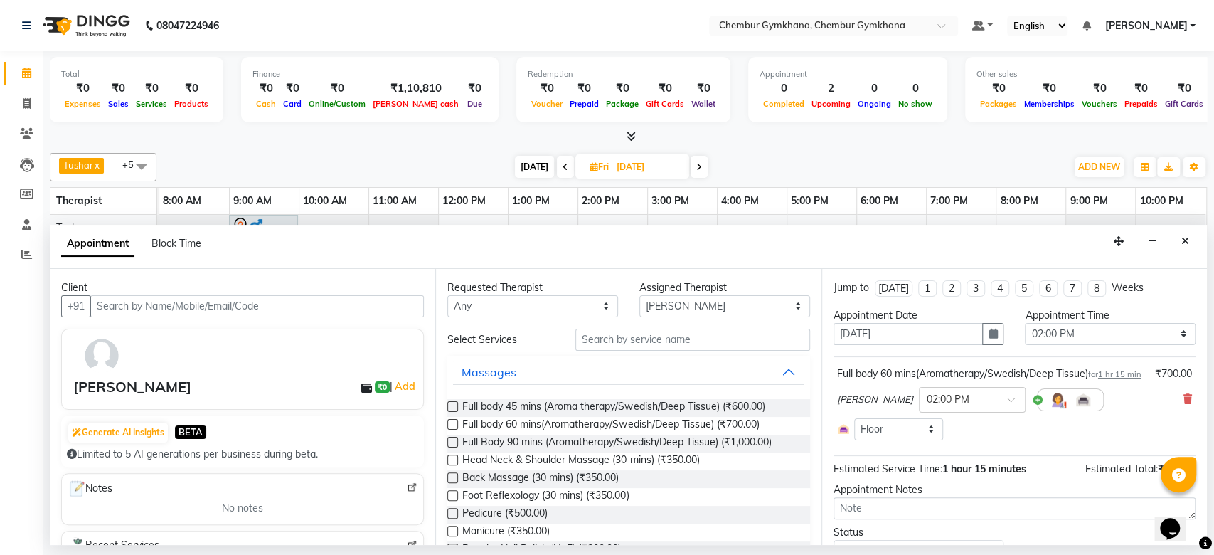
click at [90, 387] on div "[PERSON_NAME]" at bounding box center [132, 386] width 118 height 21
click at [90, 347] on img at bounding box center [101, 355] width 41 height 41
click at [1185, 236] on icon "Close" at bounding box center [1186, 241] width 8 height 10
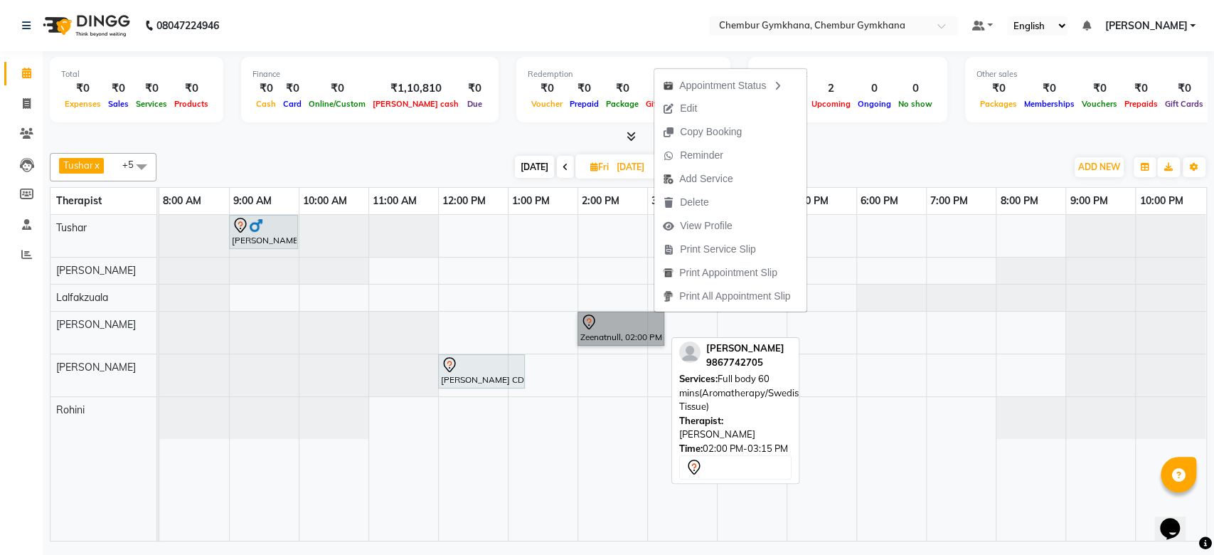
click at [642, 316] on link "Zeenatnull, 02:00 PM-03:15 PM, Full body 60 mins(Aromatherapy/Swedish/Deep Tiss…" at bounding box center [621, 329] width 87 height 34
select select "7"
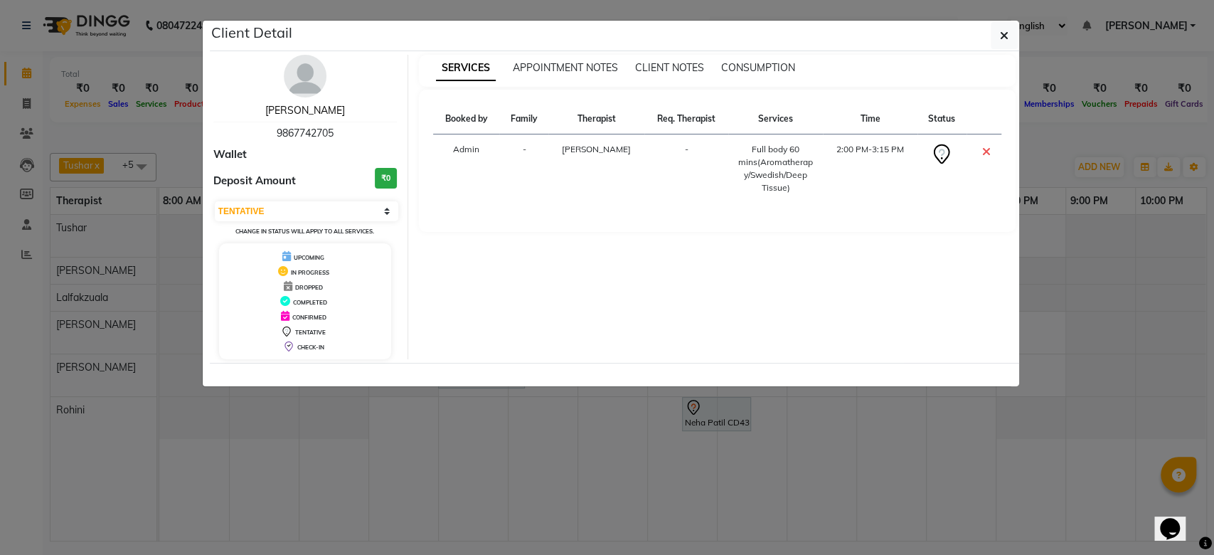
click at [301, 112] on link "[PERSON_NAME]" at bounding box center [305, 110] width 80 height 13
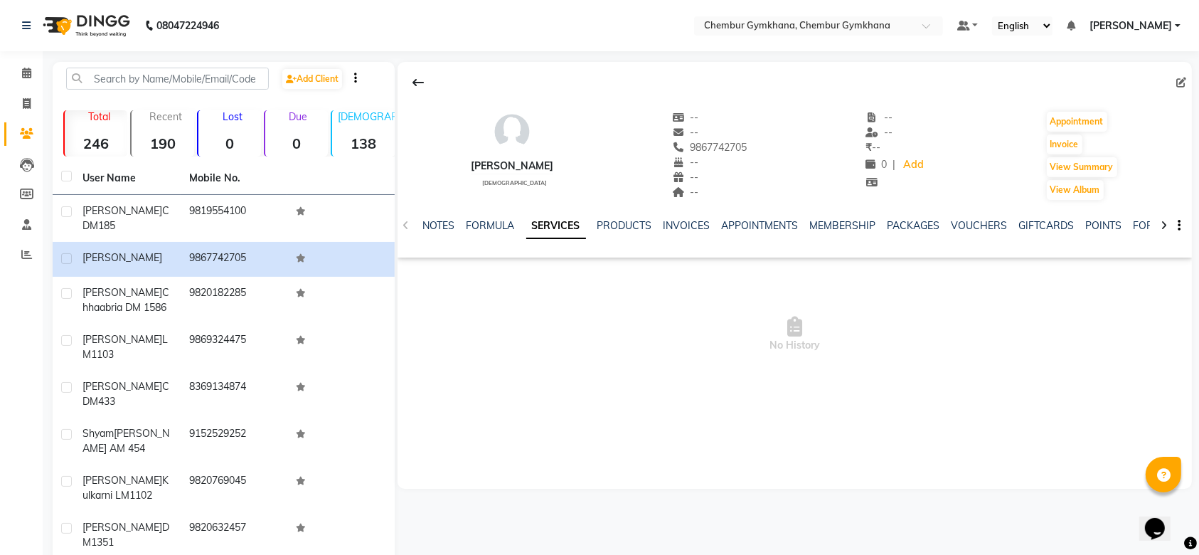
click at [1174, 84] on div at bounding box center [795, 82] width 795 height 27
click at [1177, 82] on icon at bounding box center [1182, 83] width 10 height 10
select select "[DEMOGRAPHIC_DATA]"
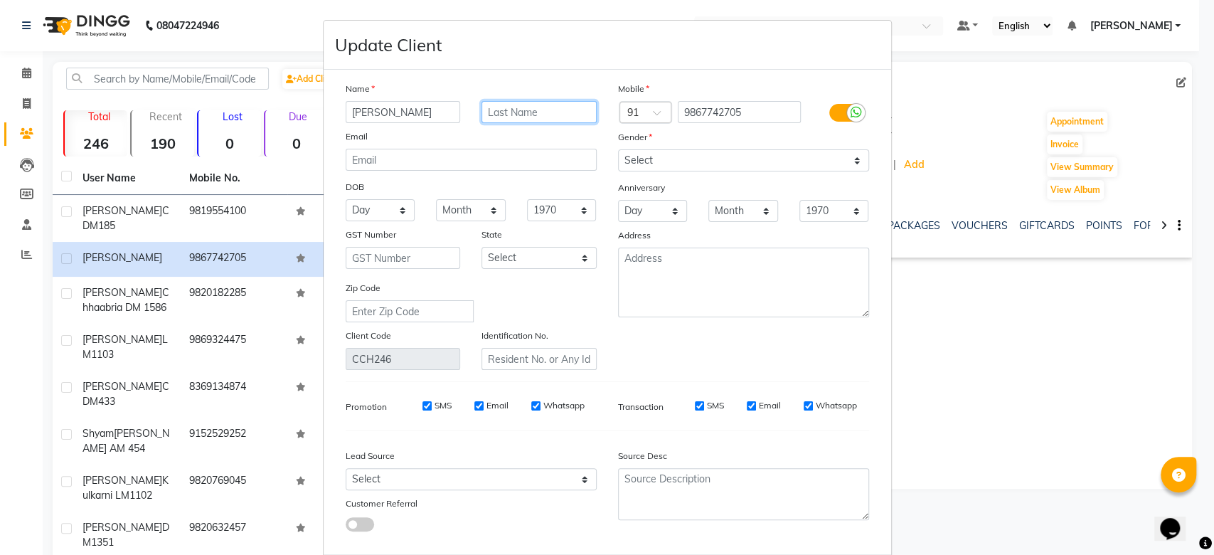
click at [534, 113] on input "text" at bounding box center [539, 112] width 115 height 22
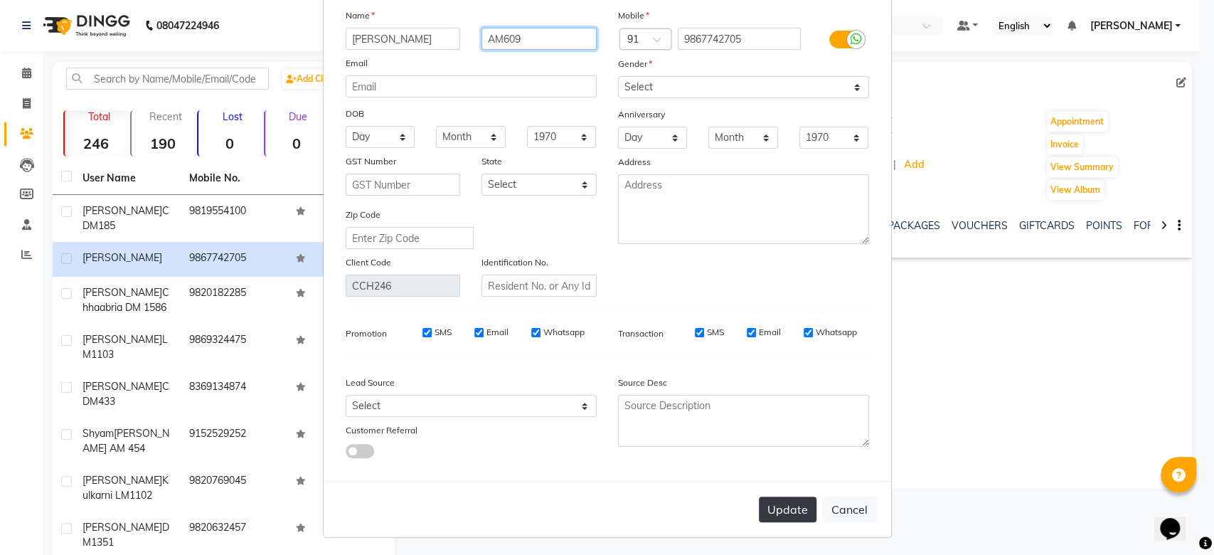
type input "AM609"
click at [779, 516] on button "Update" at bounding box center [788, 510] width 58 height 26
select select
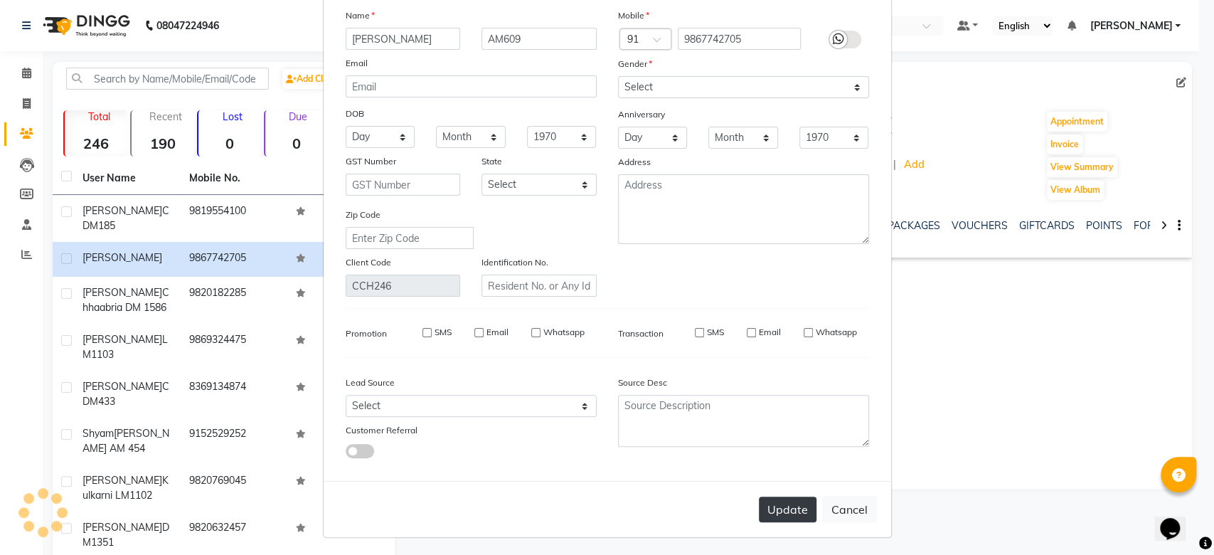
select select
checkbox input "false"
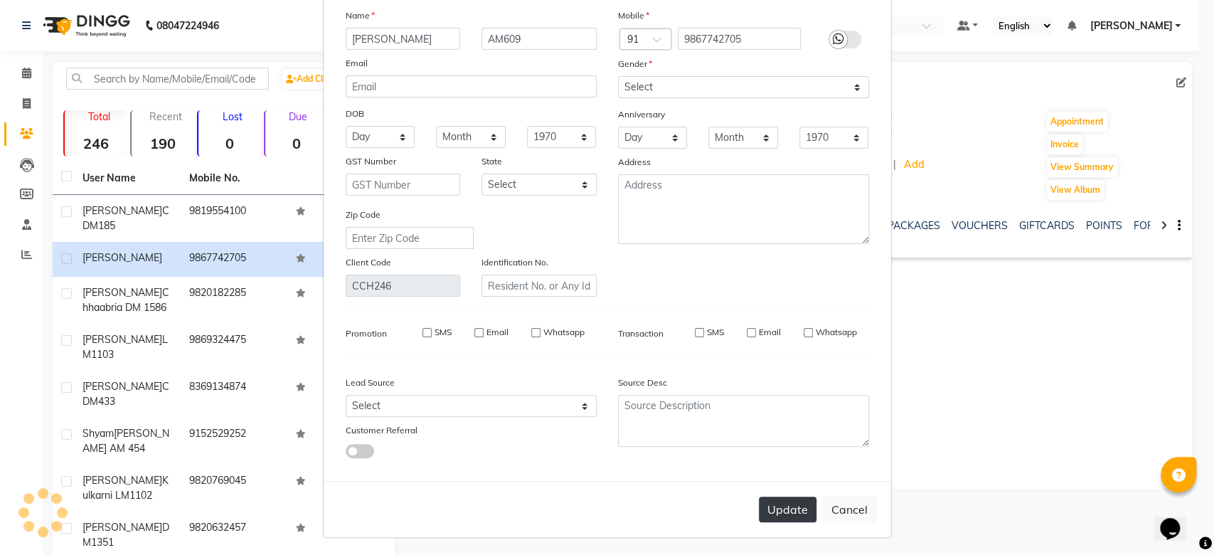
checkbox input "false"
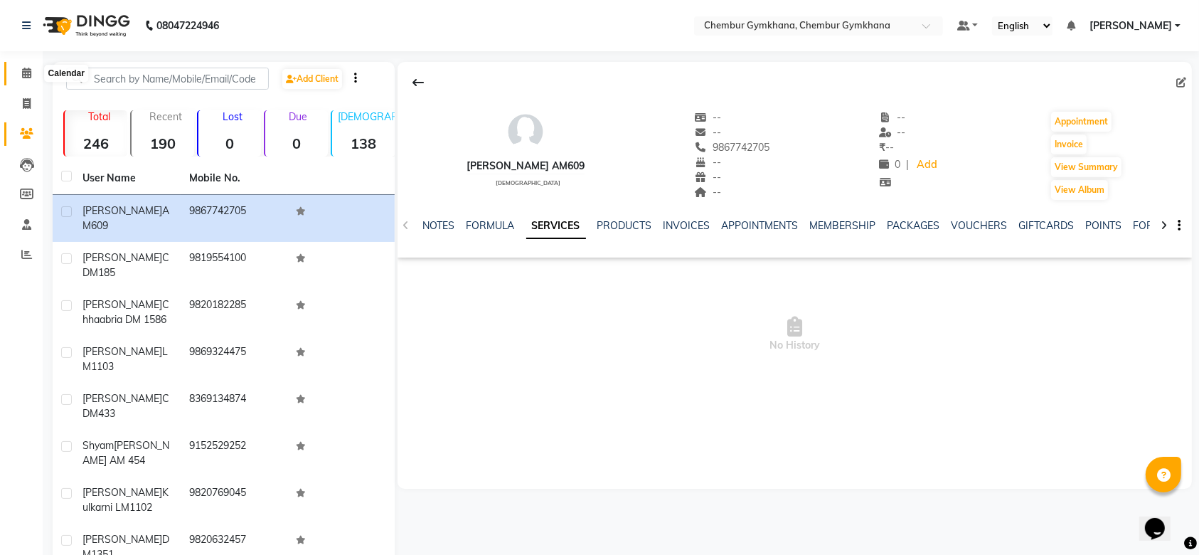
click at [15, 78] on span at bounding box center [26, 73] width 25 height 16
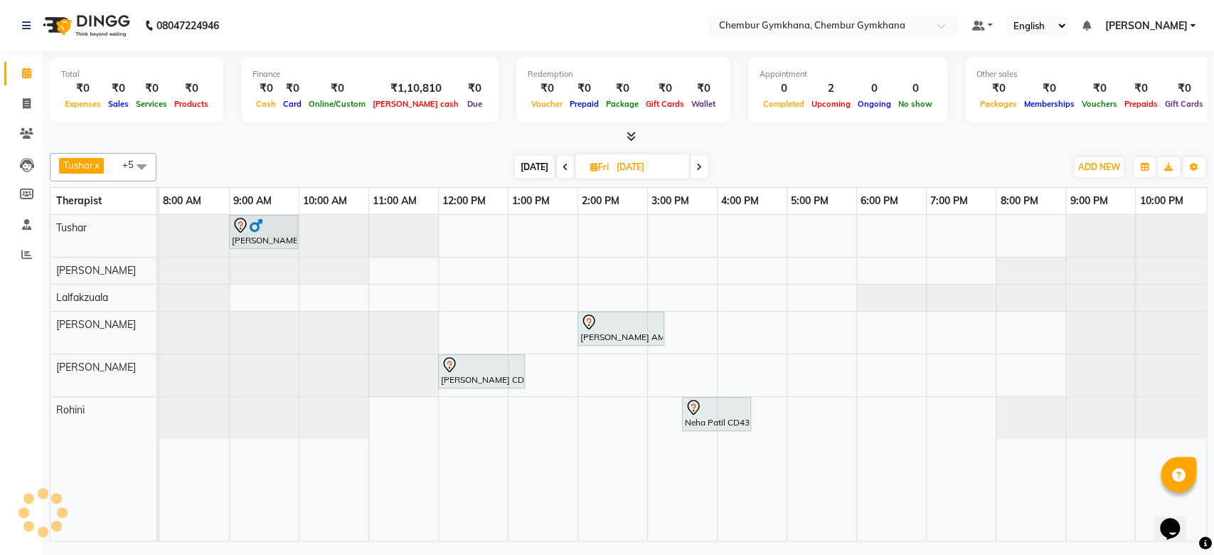
click at [696, 169] on icon at bounding box center [699, 167] width 6 height 9
type input "[DATE]"
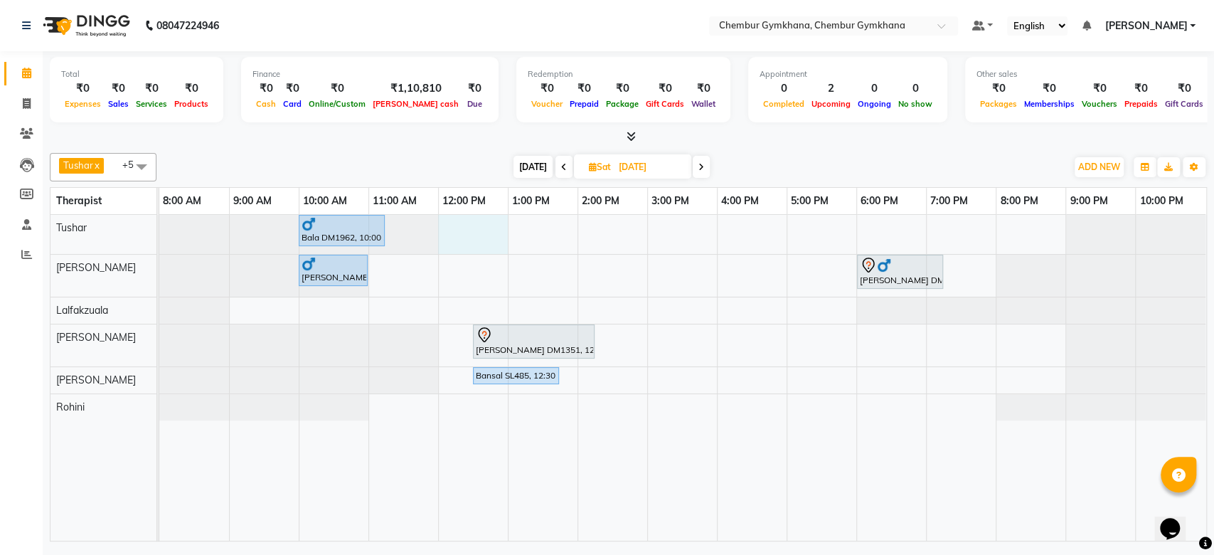
click at [455, 241] on div "Bala DM1962, 10:00 AM-11:15 AM, Full body 60 mins(Aromatherapy/Swedish/Deep Tis…" at bounding box center [682, 378] width 1047 height 326
select select "88851"
select select "720"
select select "tentative"
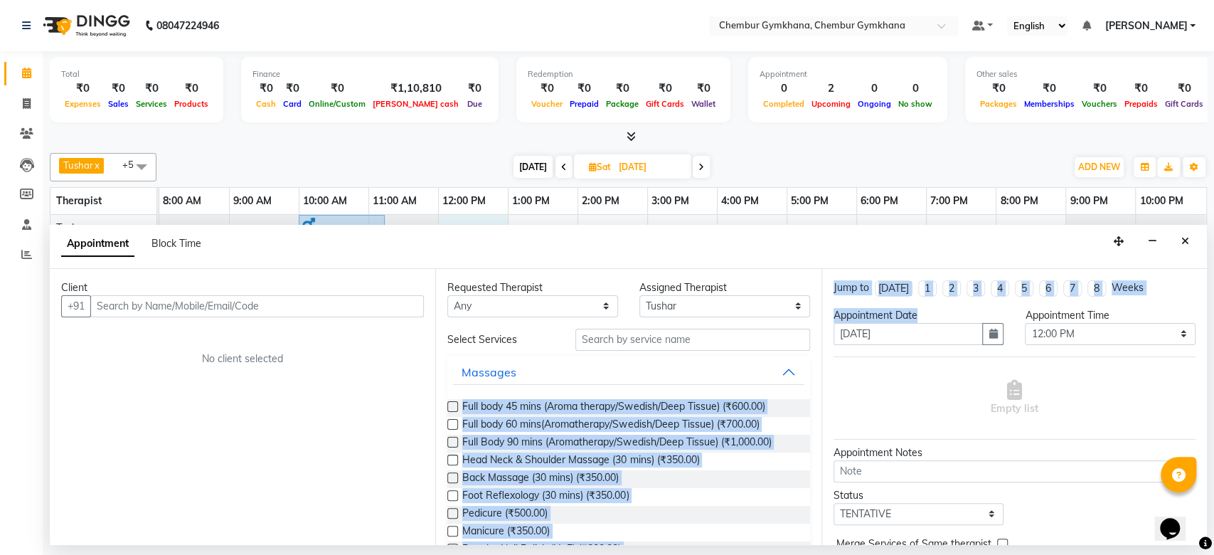
drag, startPoint x: 696, startPoint y: 356, endPoint x: 951, endPoint y: 332, distance: 255.8
click at [951, 332] on div "Client +91 No client selected Requested Therapist Any Ishrat [PERSON_NAME] Lalt…" at bounding box center [628, 407] width 1157 height 276
click at [1052, 327] on select "Select 09:00 AM 09:15 AM 09:30 AM 09:45 AM 10:00 AM 10:15 AM 10:30 AM 10:45 AM …" at bounding box center [1110, 334] width 171 height 22
select select "705"
click at [1025, 323] on select "Select 09:00 AM 09:15 AM 09:30 AM 09:45 AM 10:00 AM 10:15 AM 10:30 AM 10:45 AM …" at bounding box center [1110, 334] width 171 height 22
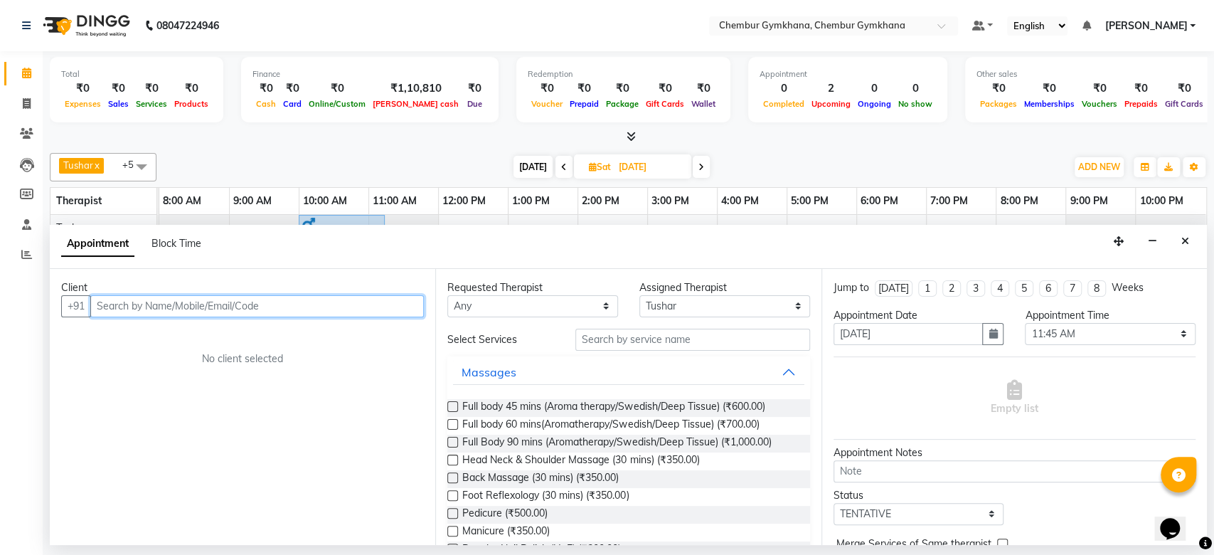
click at [280, 304] on input "text" at bounding box center [257, 306] width 334 height 22
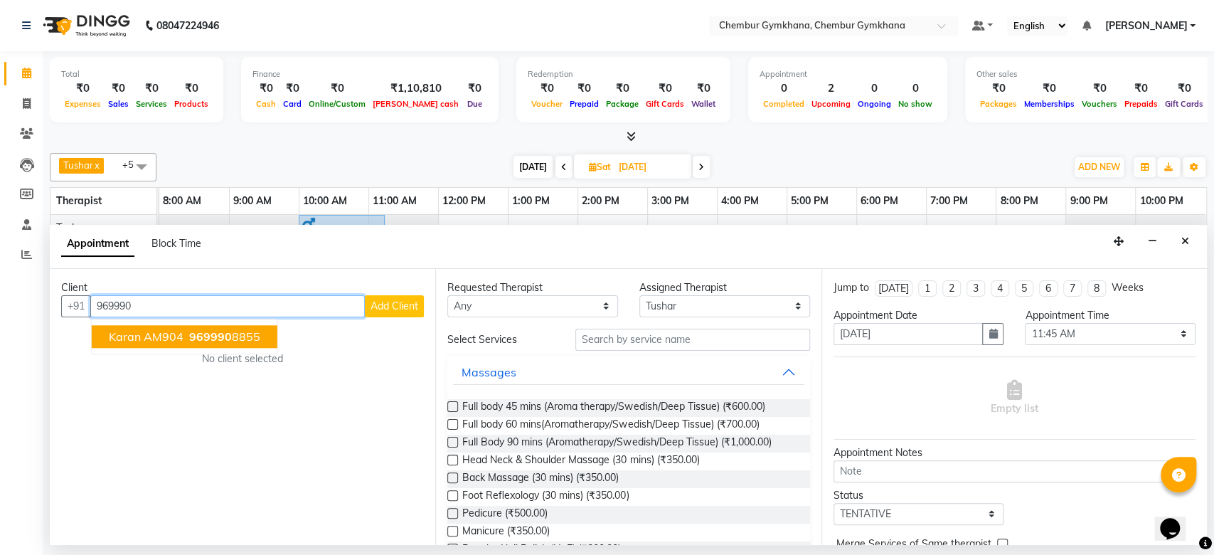
click at [169, 329] on span "Karan AM904" at bounding box center [146, 336] width 75 height 14
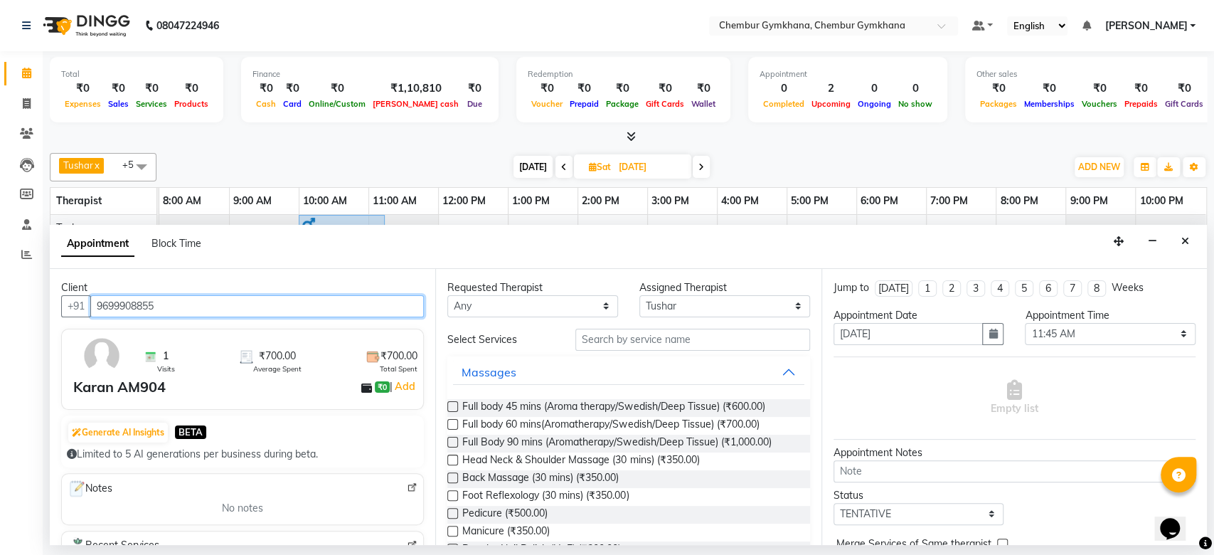
type input "9699908855"
click at [455, 421] on label at bounding box center [452, 424] width 11 height 11
click at [455, 421] on input "checkbox" at bounding box center [451, 425] width 9 height 9
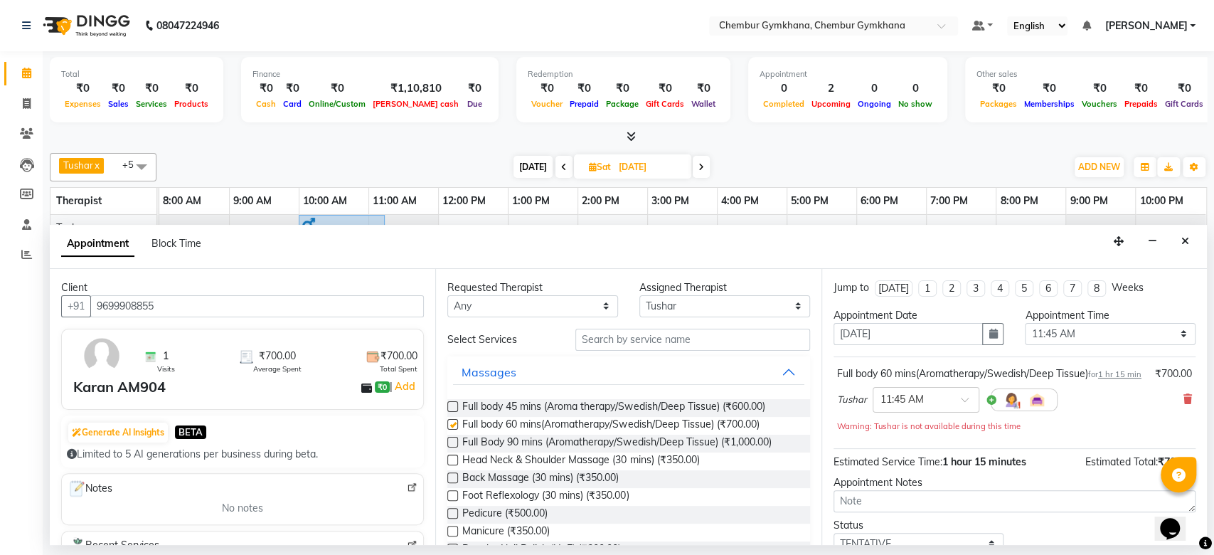
checkbox input "false"
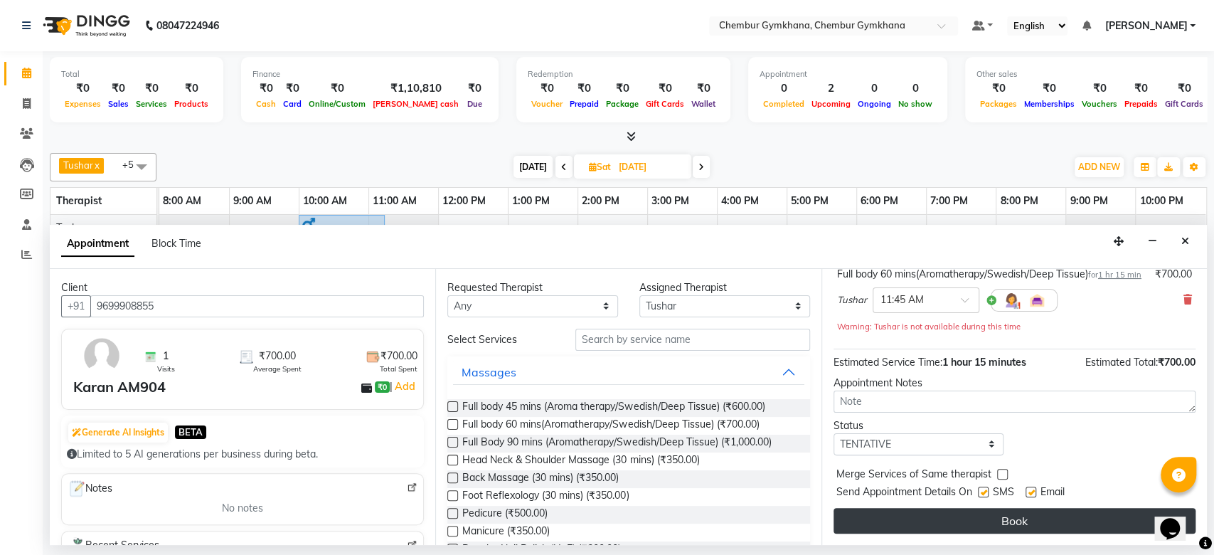
click at [948, 518] on button "Book" at bounding box center [1015, 521] width 362 height 26
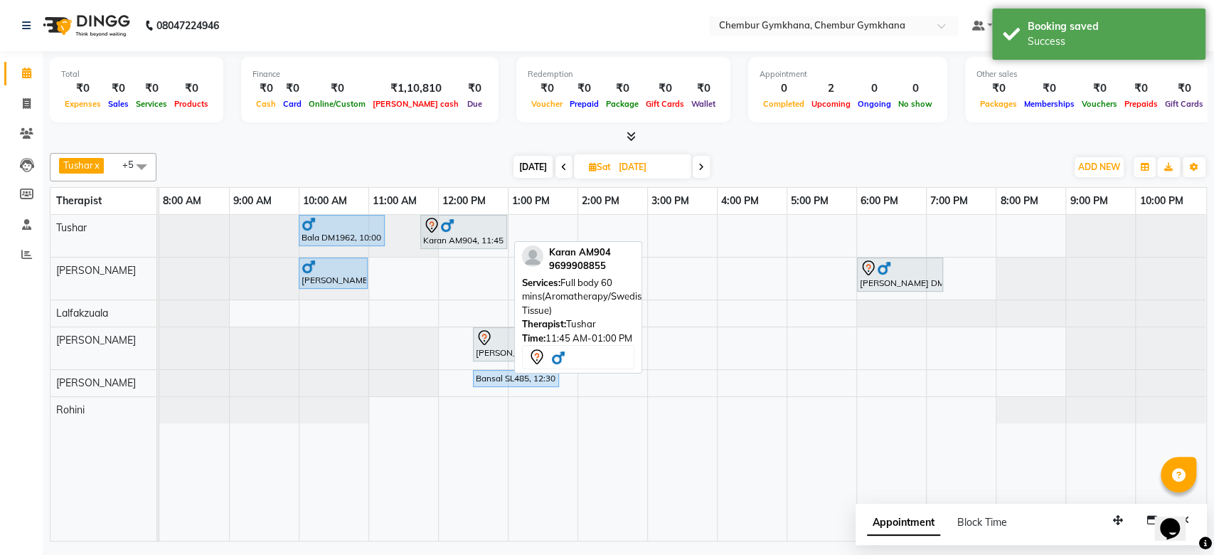
click at [433, 233] on div "Karan AM904, 11:45 AM-01:00 PM, Full body 60 mins(Aromatherapy/Swedish/Deep Tis…" at bounding box center [464, 232] width 84 height 30
select select "7"
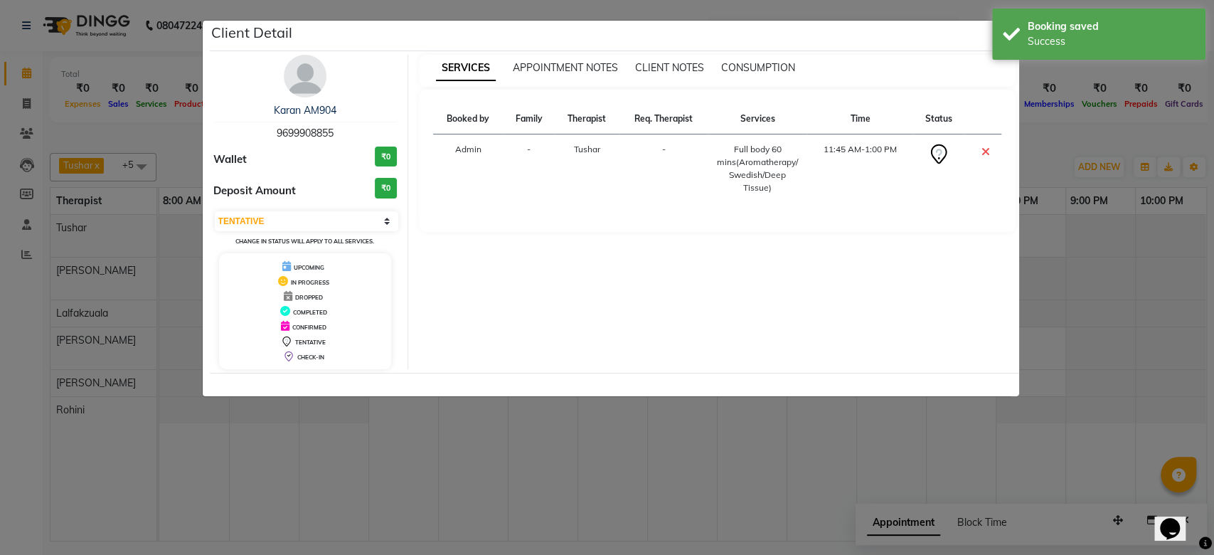
click at [1091, 305] on ngb-modal-window "Client Detail Karan AM904 9699908855 Wallet ₹0 Deposit Amount ₹0 Select CONFIRM…" at bounding box center [607, 277] width 1214 height 555
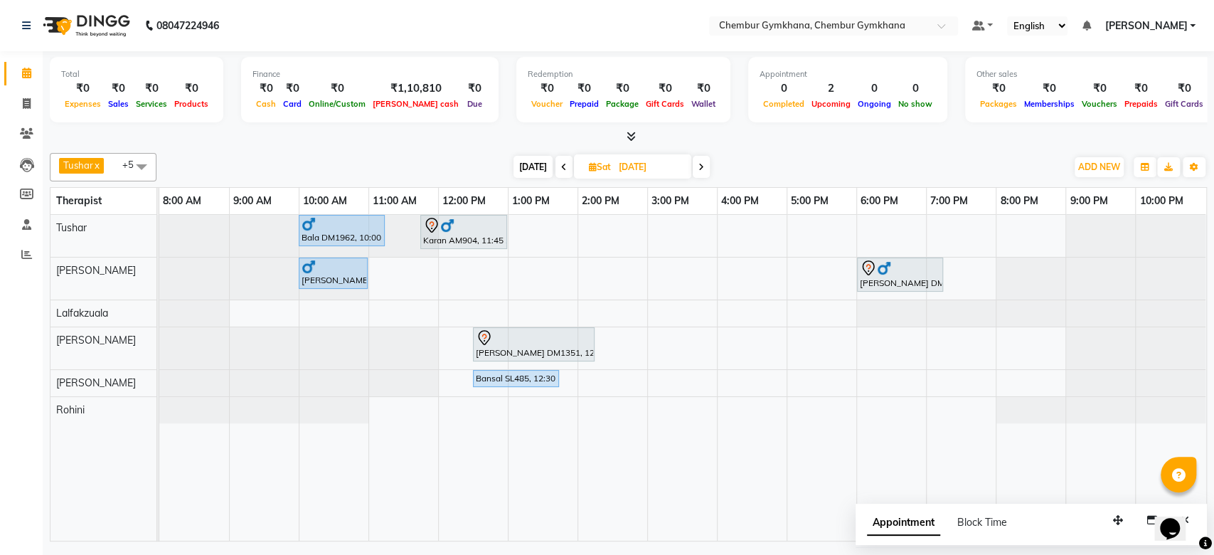
click at [562, 165] on icon at bounding box center [564, 167] width 6 height 9
type input "[DATE]"
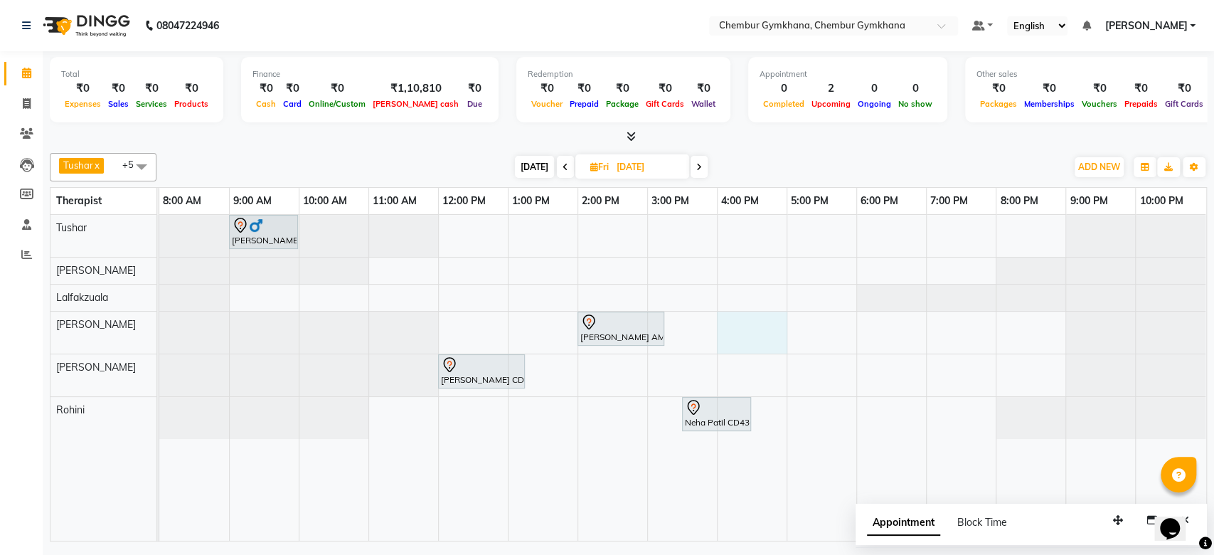
click at [765, 334] on div "[PERSON_NAME] LM1103, 09:00 AM-10:00 AM, Full body 45 mins (Aroma therapy/Swedi…" at bounding box center [682, 378] width 1047 height 326
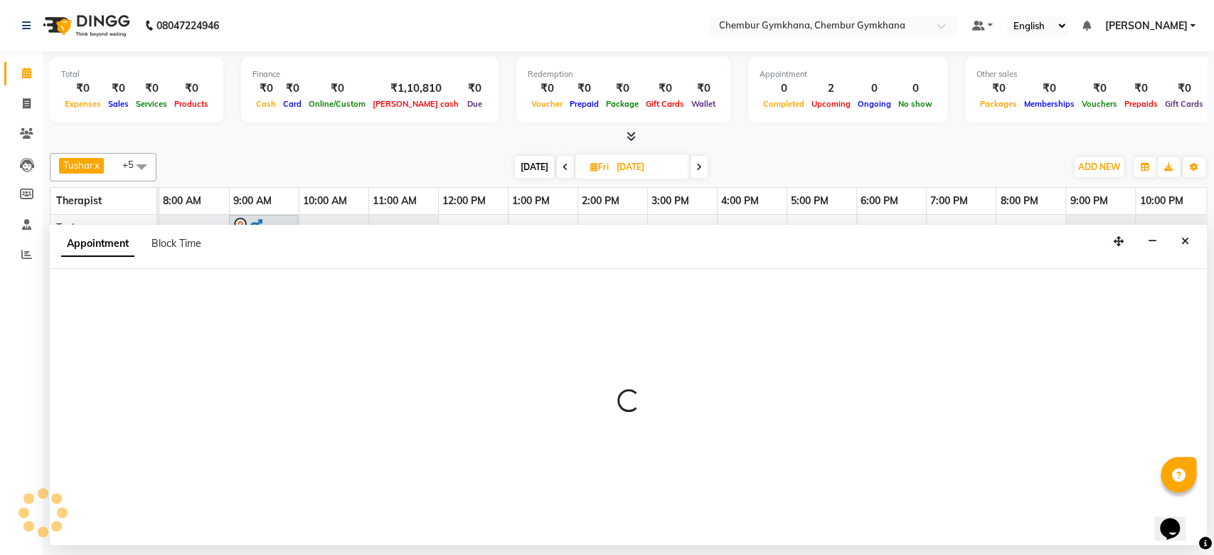
select select "89042"
select select "960"
select select "tentative"
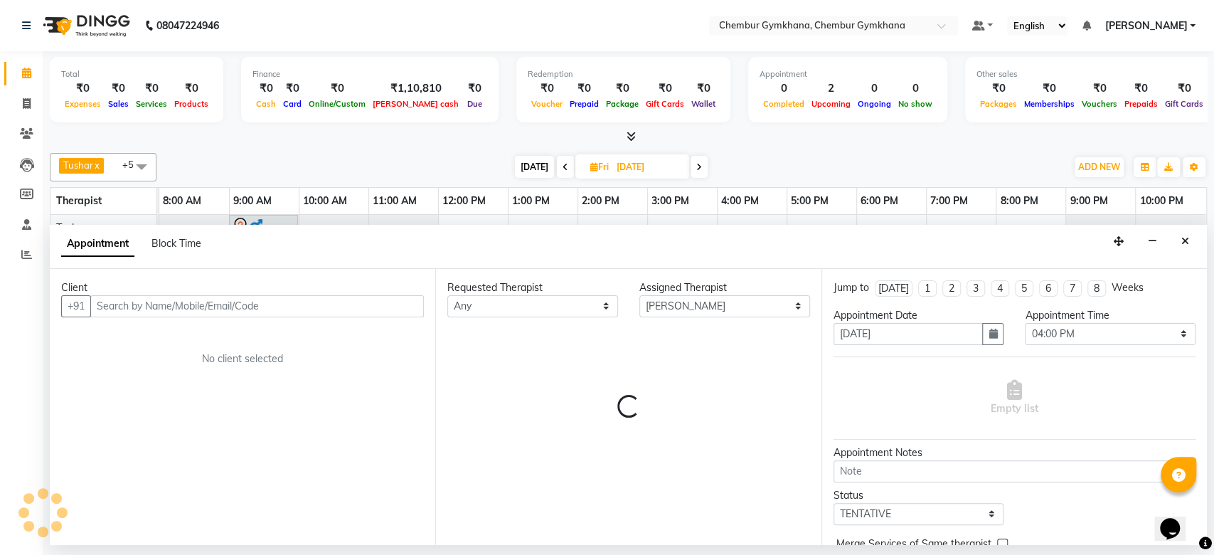
click at [215, 297] on input "text" at bounding box center [257, 306] width 334 height 22
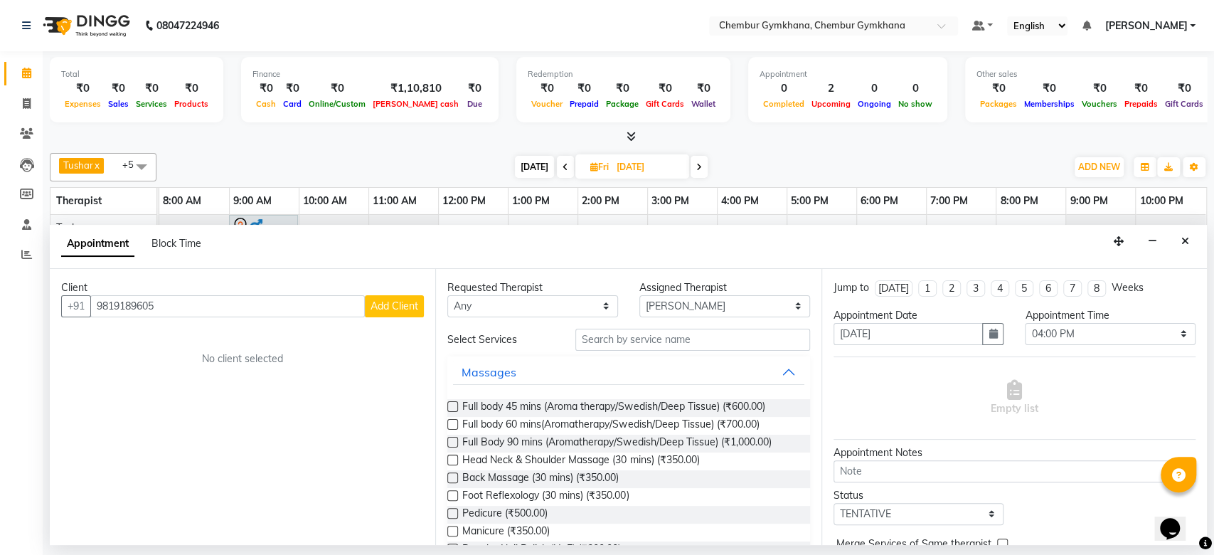
type input "9819189605"
click at [411, 307] on span "Add Client" at bounding box center [395, 305] width 48 height 13
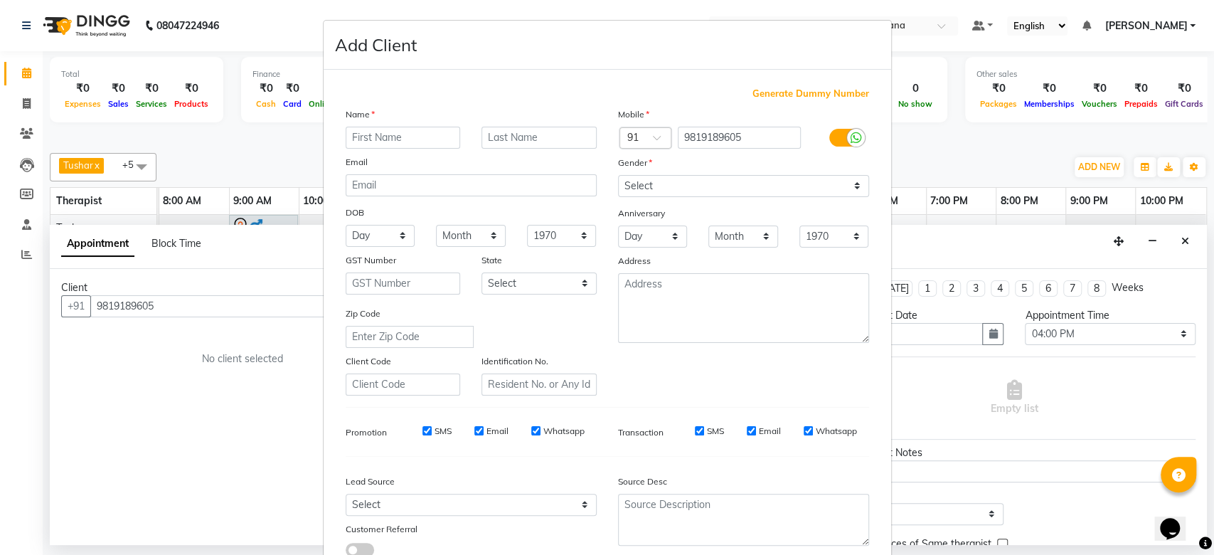
click at [381, 135] on input "text" at bounding box center [403, 138] width 115 height 22
type input "[PERSON_NAME]"
click at [498, 136] on input "text" at bounding box center [539, 138] width 115 height 22
type input "DM912"
click at [713, 177] on select "Select [DEMOGRAPHIC_DATA] [DEMOGRAPHIC_DATA] Other Prefer Not To Say" at bounding box center [743, 186] width 251 height 22
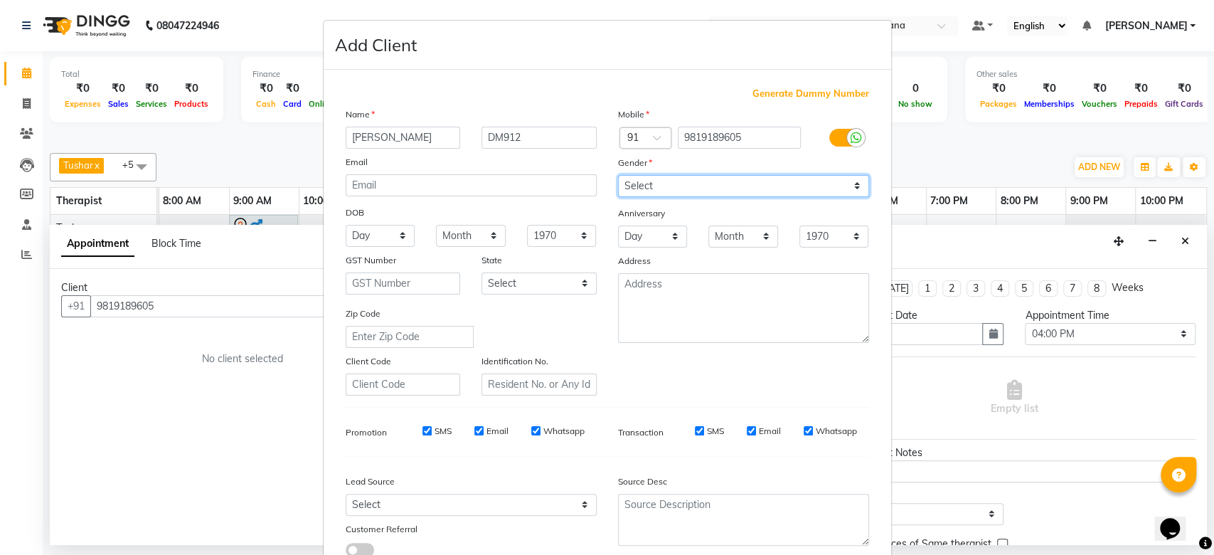
select select "[DEMOGRAPHIC_DATA]"
click at [618, 175] on select "Select [DEMOGRAPHIC_DATA] [DEMOGRAPHIC_DATA] Other Prefer Not To Say" at bounding box center [743, 186] width 251 height 22
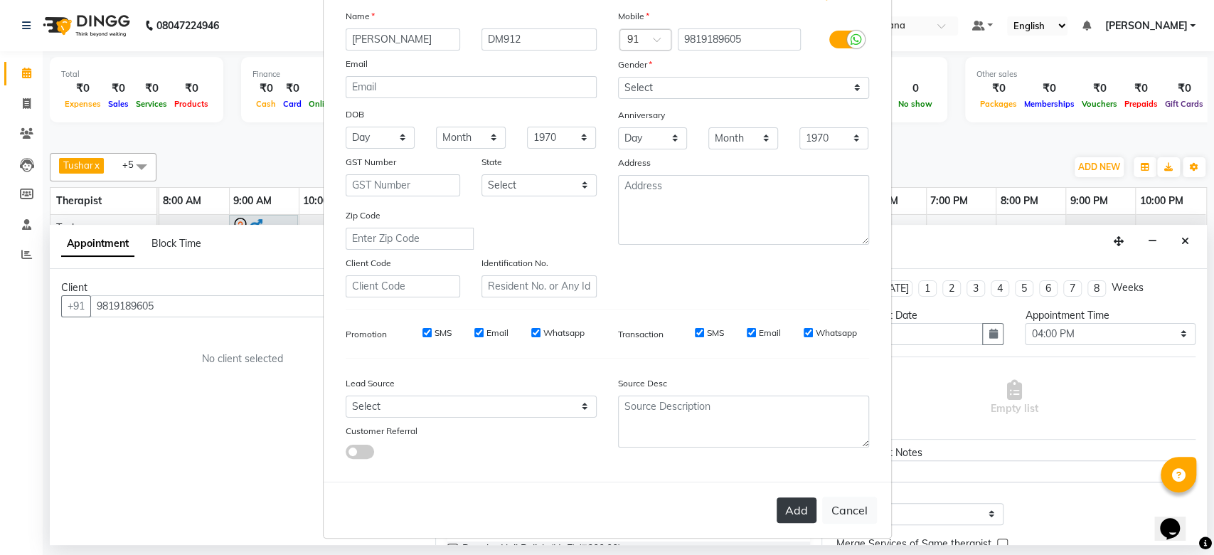
click at [788, 505] on button "Add" at bounding box center [797, 510] width 40 height 26
select select
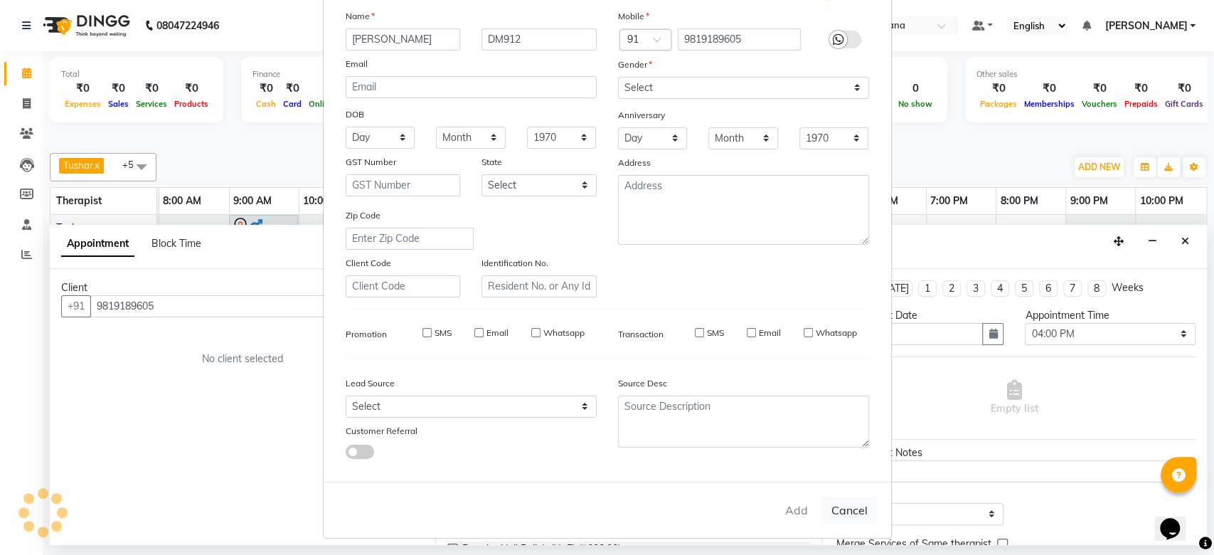
select select
checkbox input "false"
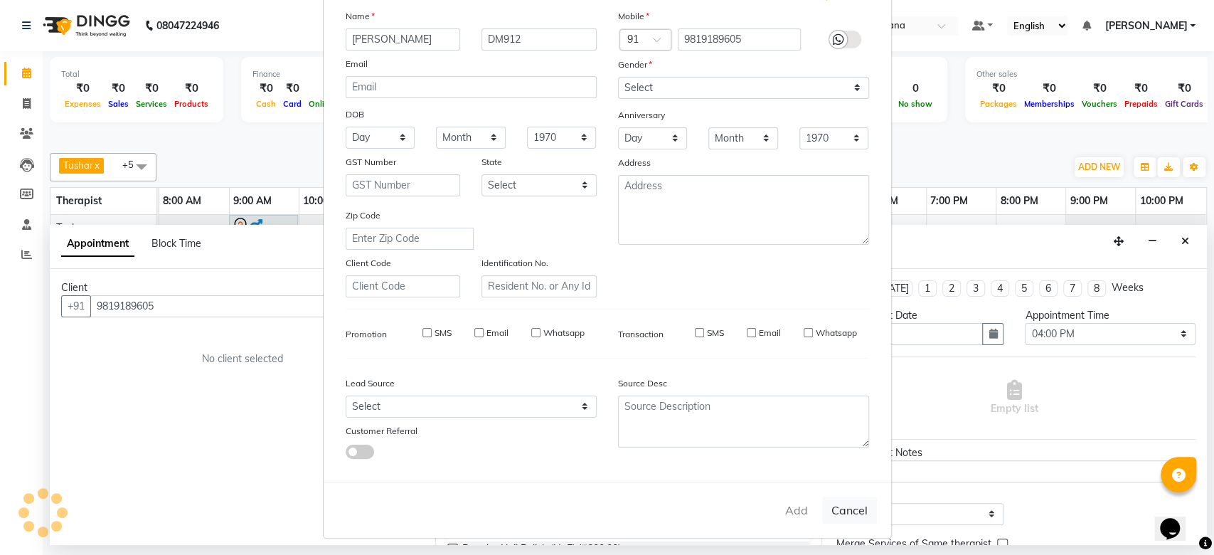
checkbox input "false"
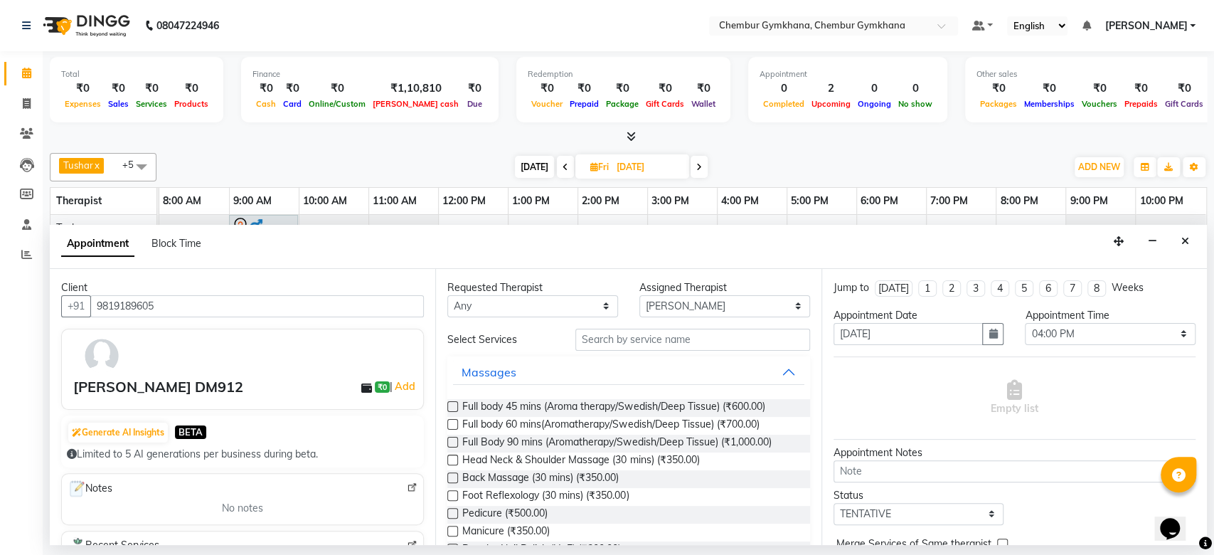
click at [449, 421] on label at bounding box center [452, 424] width 11 height 11
click at [449, 421] on input "checkbox" at bounding box center [451, 425] width 9 height 9
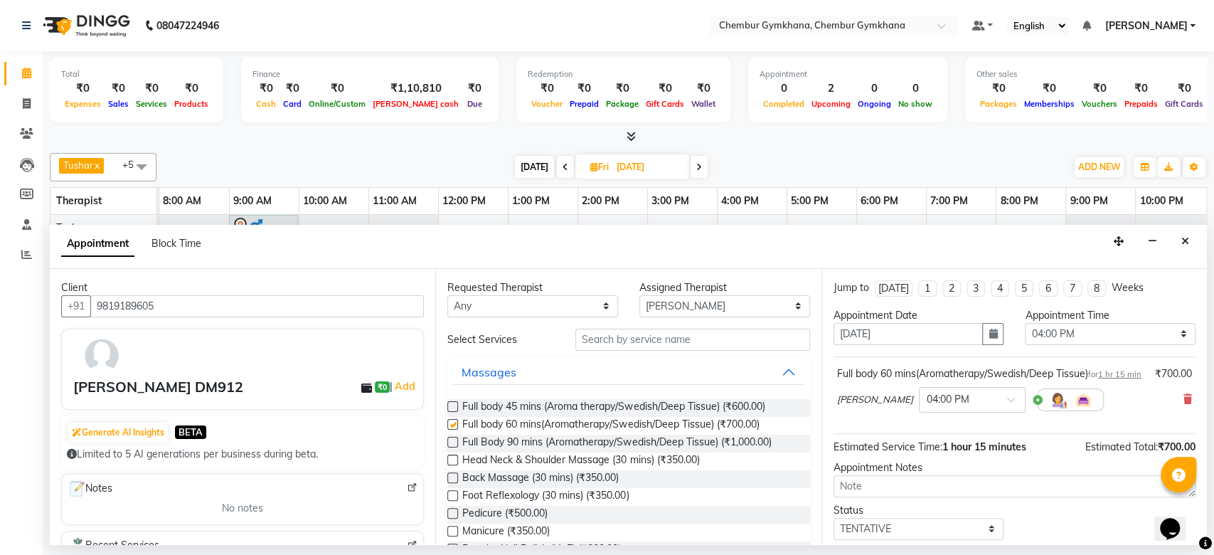
checkbox input "false"
click at [1184, 407] on span at bounding box center [1188, 399] width 9 height 15
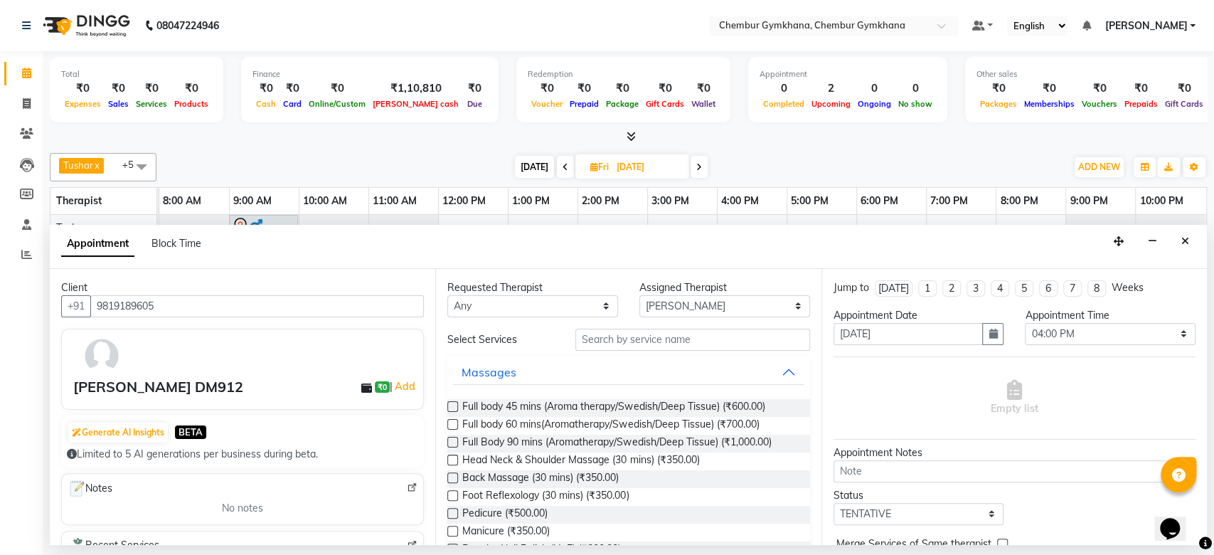
click at [452, 403] on label at bounding box center [452, 406] width 11 height 11
click at [452, 403] on input "checkbox" at bounding box center [451, 407] width 9 height 9
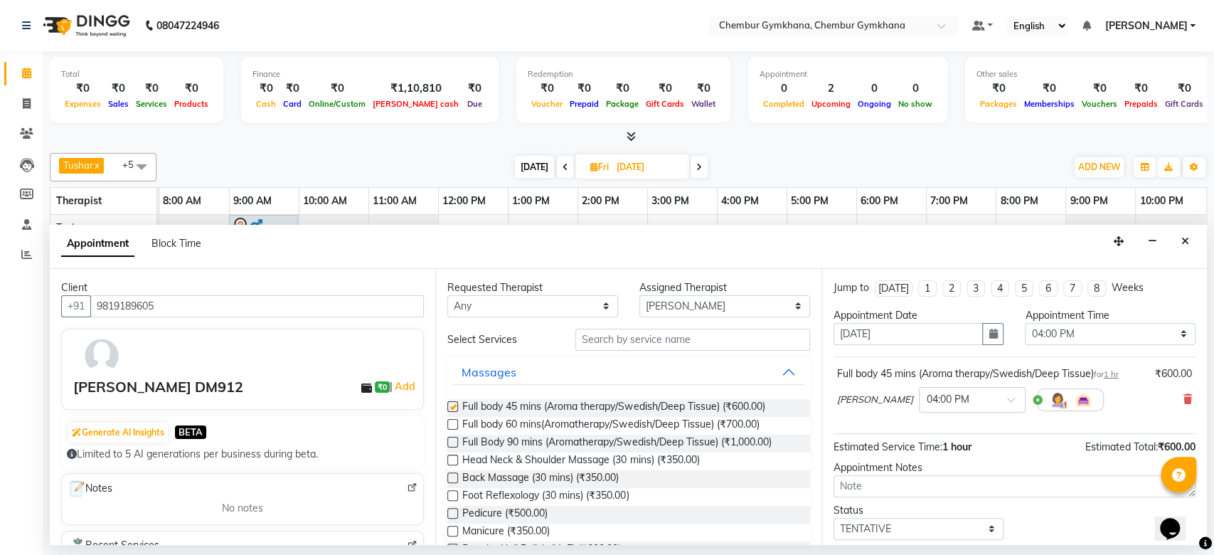
checkbox input "false"
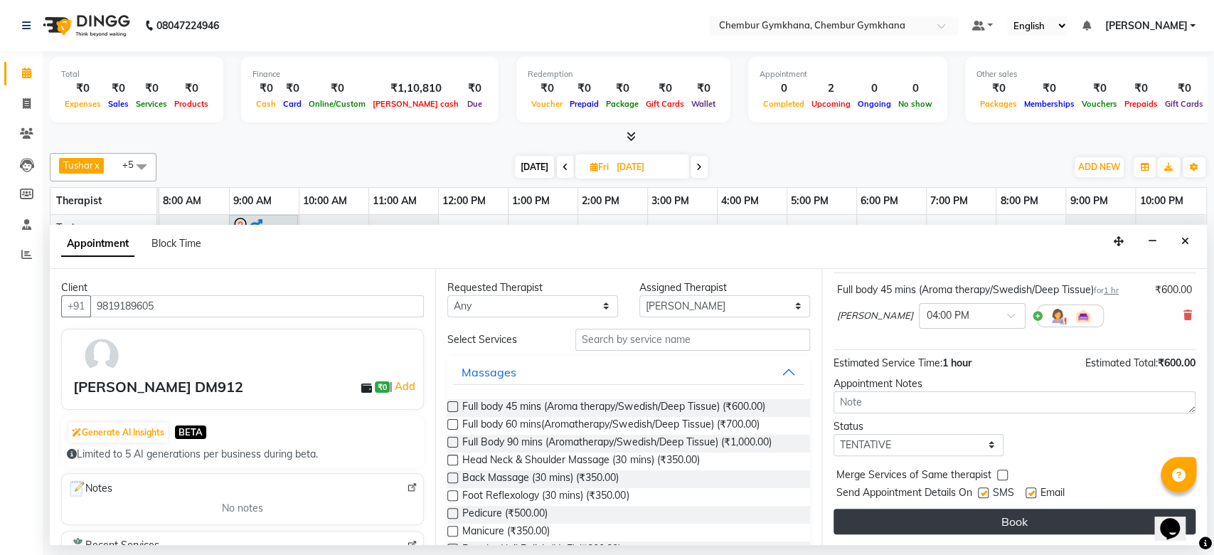
click at [954, 524] on button "Book" at bounding box center [1015, 522] width 362 height 26
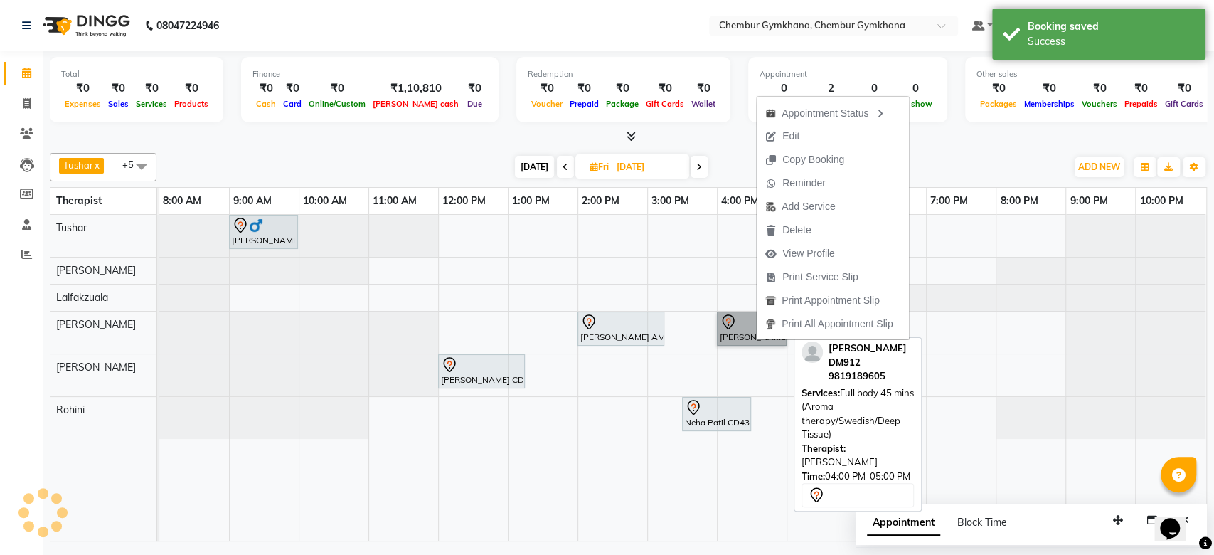
click at [752, 340] on link "[PERSON_NAME] DM912, 04:00 PM-05:00 PM, Full body 45 mins (Aroma therapy/Swedis…" at bounding box center [752, 329] width 70 height 34
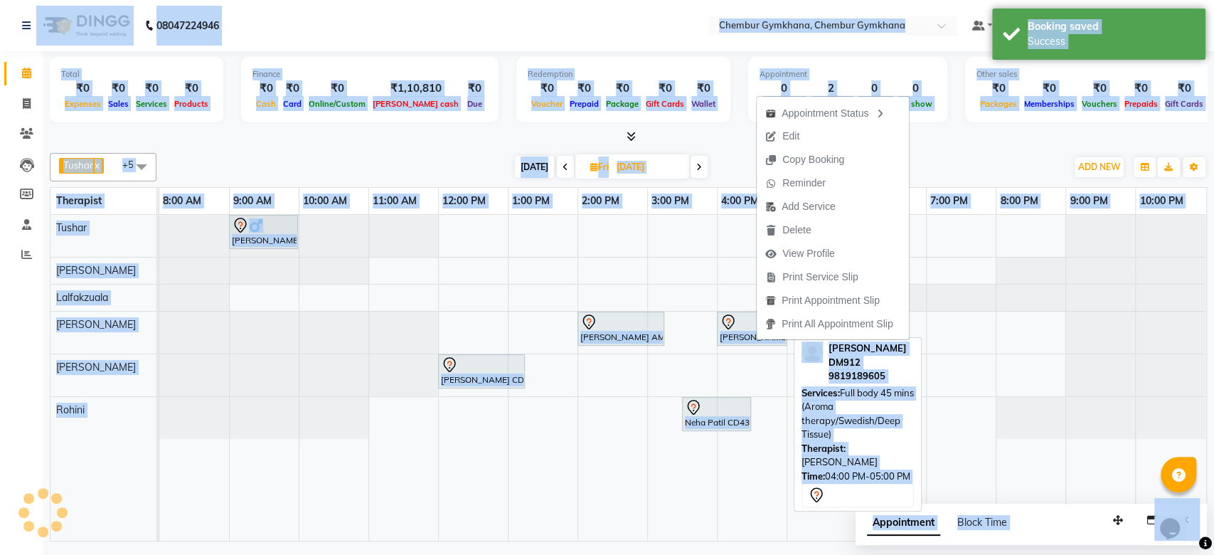
select select "7"
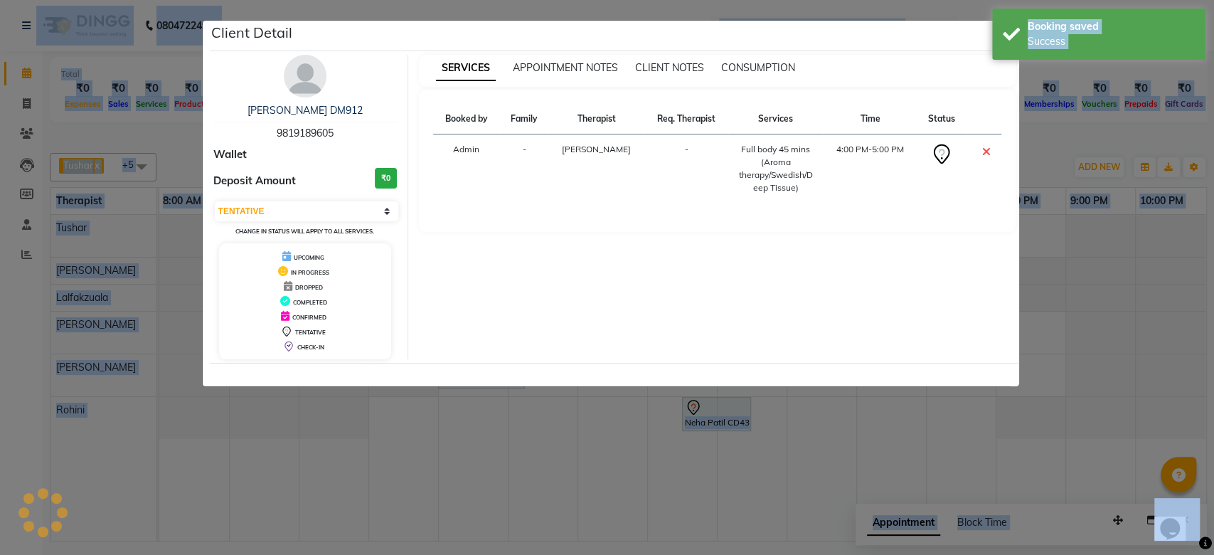
click at [752, 340] on div "Client Detail [PERSON_NAME] DM912 9819189605 Wallet Deposit Amount ₹0 Select CO…" at bounding box center [607, 203] width 811 height 367
click at [1087, 250] on ngb-modal-window "Client Detail [PERSON_NAME] DM912 9819189605 Wallet Deposit Amount ₹0 Select CO…" at bounding box center [607, 277] width 1214 height 555
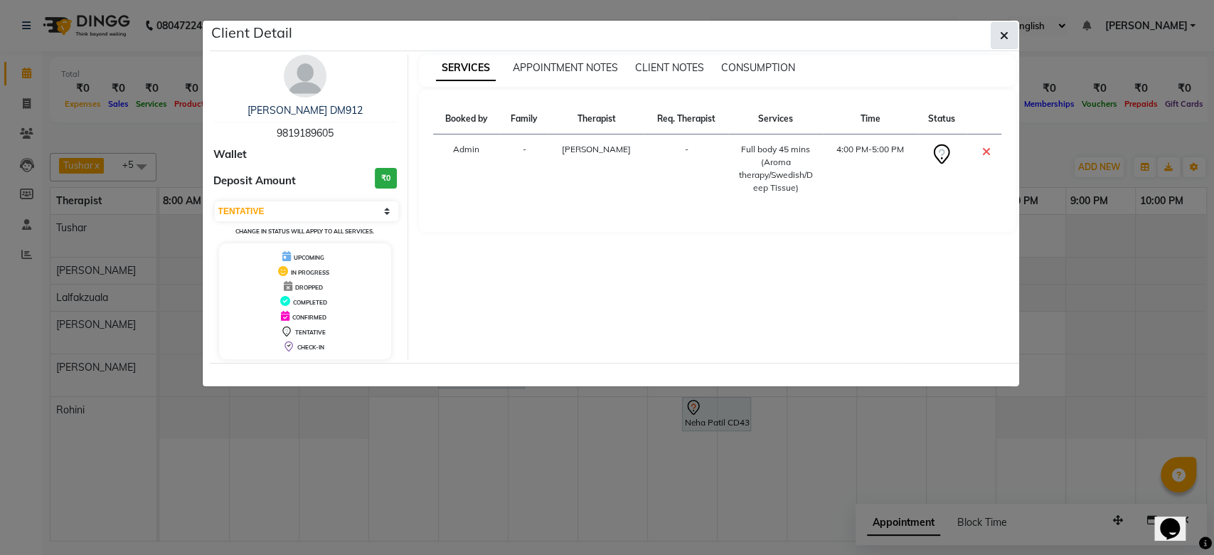
click at [1003, 26] on button "button" at bounding box center [1004, 35] width 27 height 27
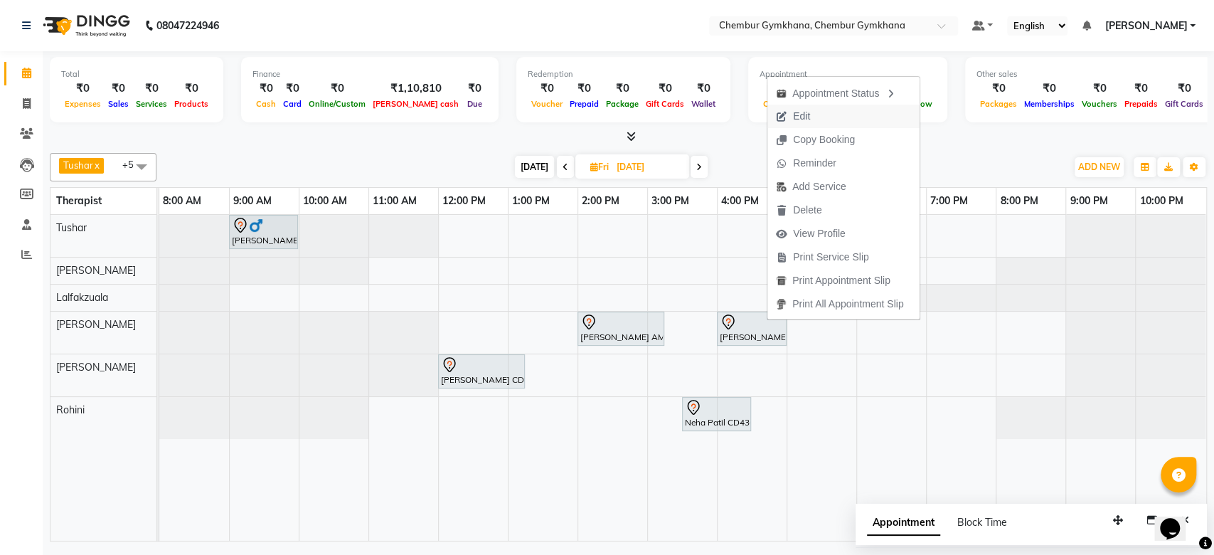
click at [834, 122] on button "Edit" at bounding box center [844, 116] width 152 height 23
select select "89042"
select select "960"
select select "4397"
select select "tentative"
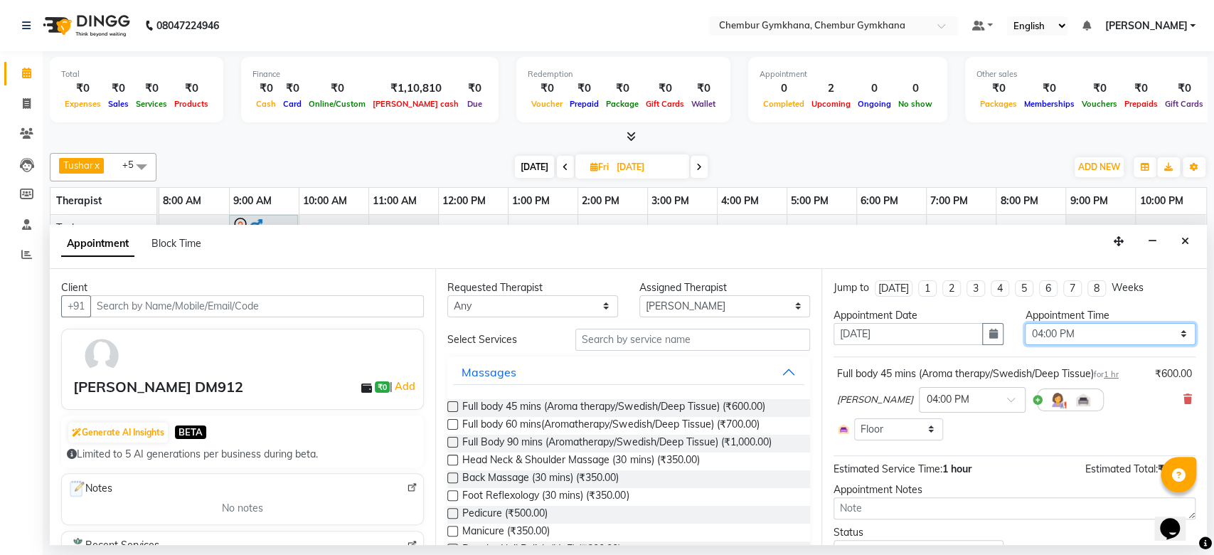
click at [1061, 335] on select "Select 09:00 AM 09:15 AM 09:30 AM 09:45 AM 10:00 AM 10:15 AM 10:30 AM 10:45 AM …" at bounding box center [1110, 334] width 171 height 22
select select "990"
click at [1025, 323] on select "Select 09:00 AM 09:15 AM 09:30 AM 09:45 AM 10:00 AM 10:15 AM 10:30 AM 10:45 AM …" at bounding box center [1110, 334] width 171 height 22
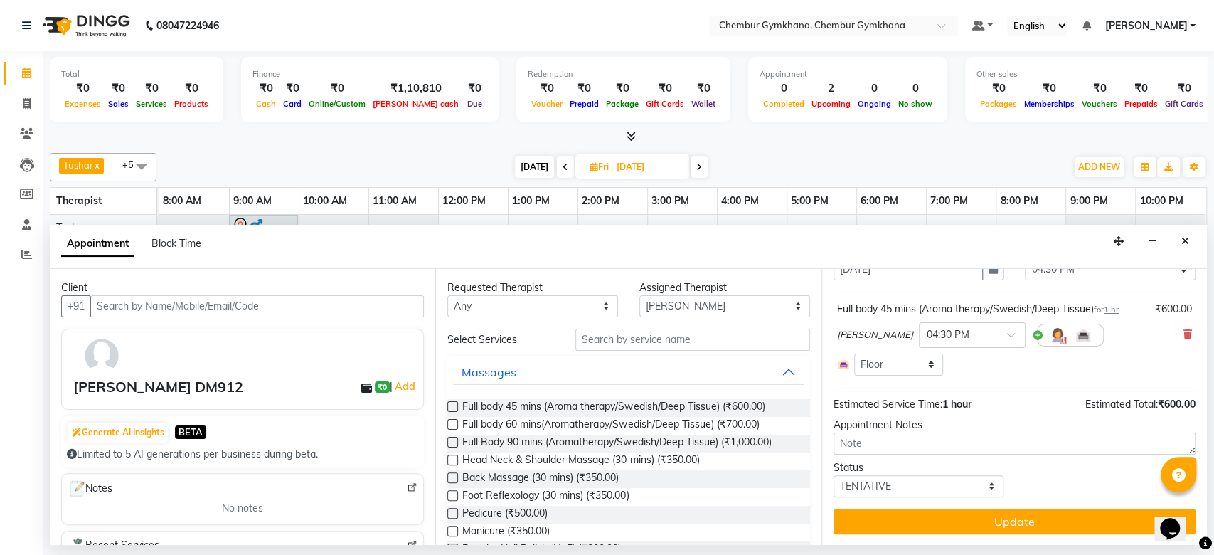
click at [955, 518] on button "Update" at bounding box center [1015, 522] width 362 height 26
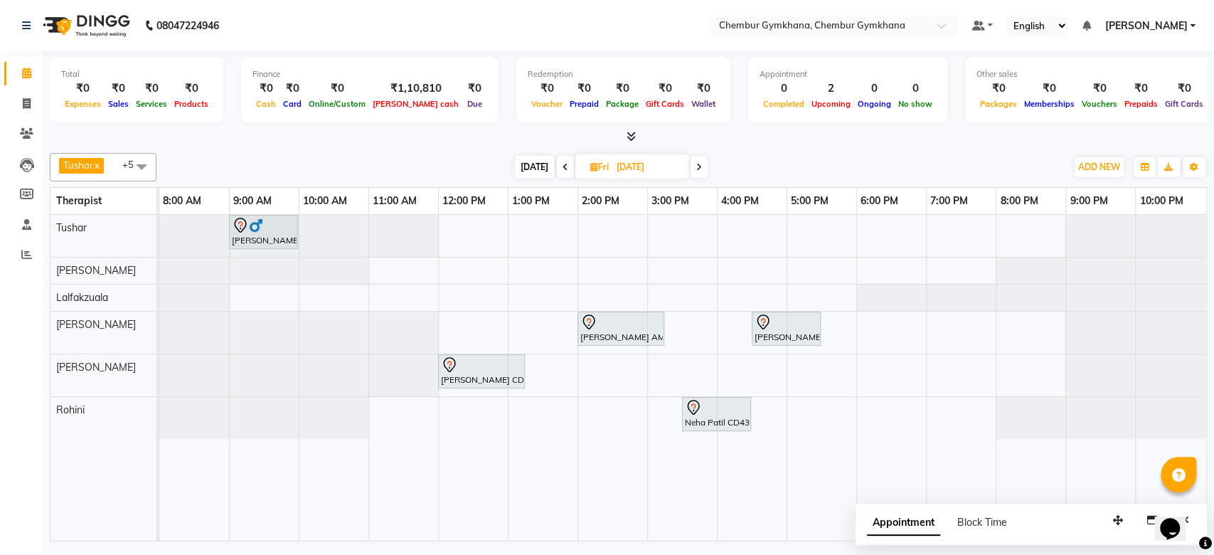
click at [561, 175] on span at bounding box center [565, 167] width 17 height 22
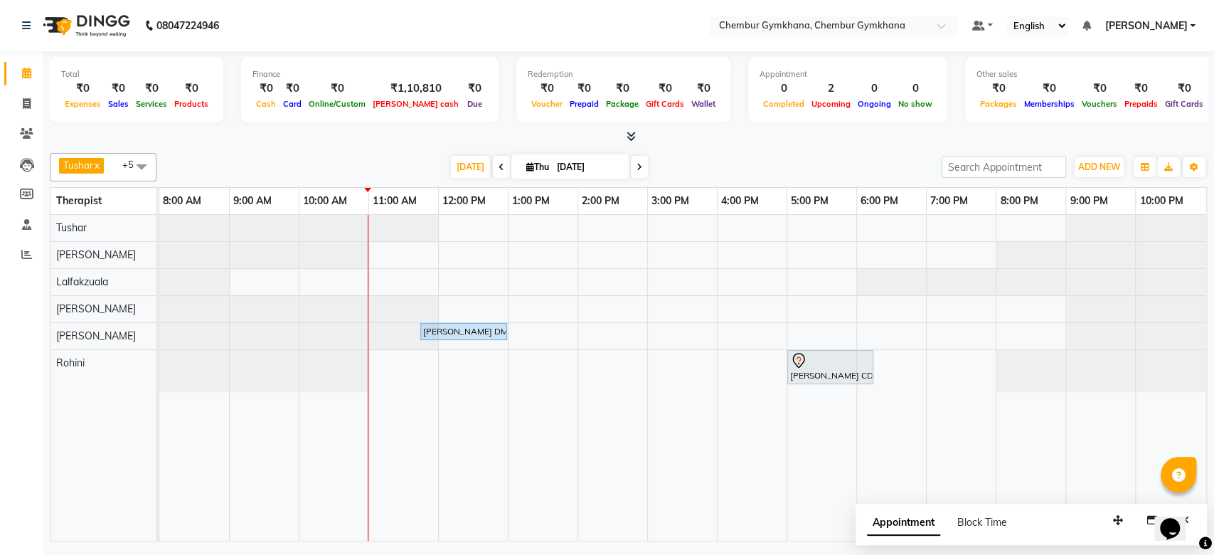
click at [499, 167] on icon at bounding box center [502, 167] width 6 height 9
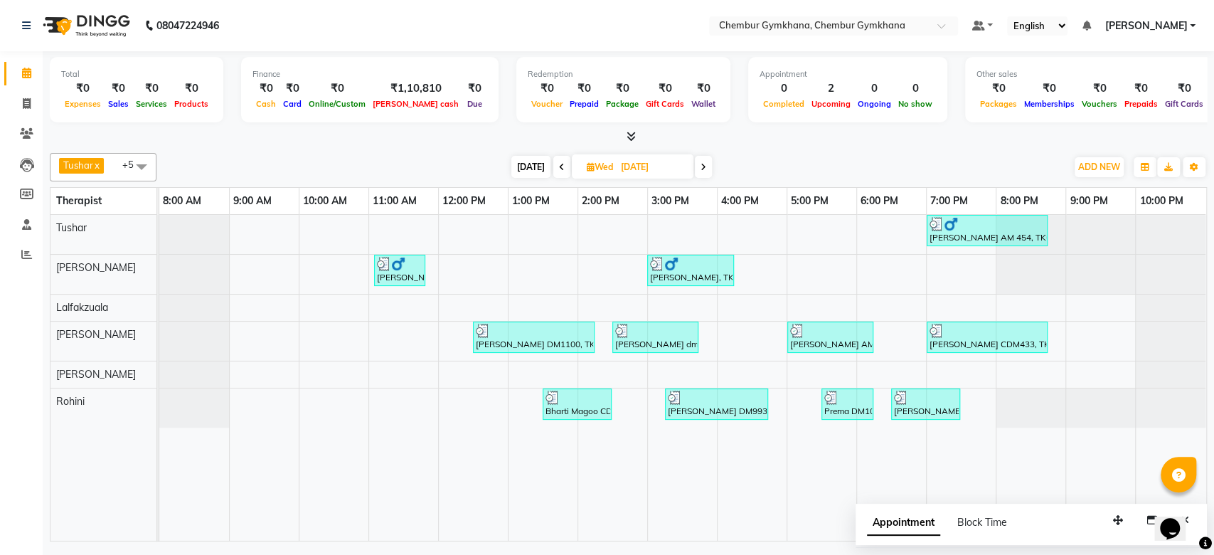
click at [701, 170] on icon at bounding box center [704, 167] width 6 height 9
type input "[DATE]"
